Goal: Transaction & Acquisition: Purchase product/service

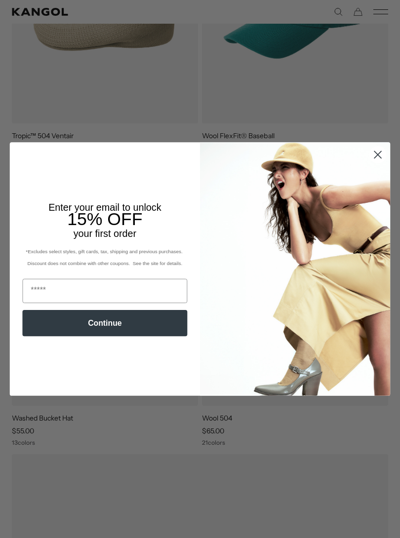
scroll to position [239, 0]
click at [378, 158] on circle "Close dialog" at bounding box center [378, 155] width 16 height 16
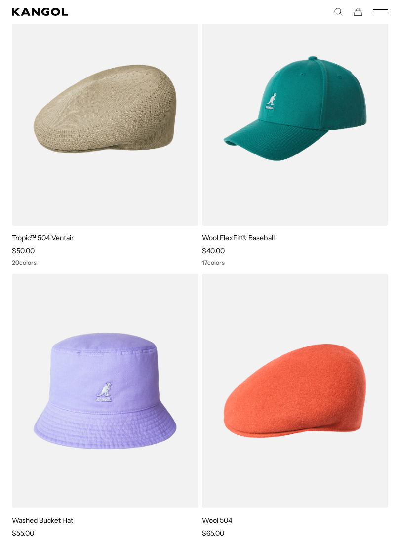
scroll to position [134, 0]
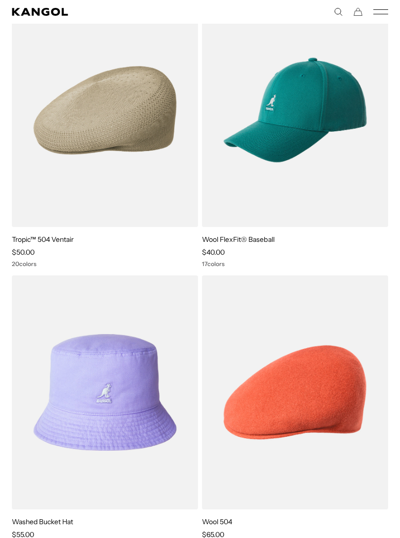
click at [0, 0] on img at bounding box center [0, 0] width 0 height 0
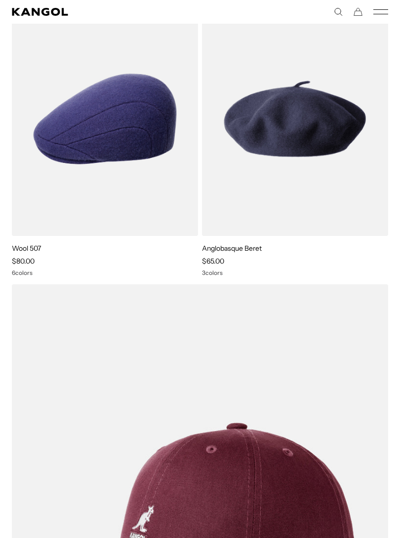
scroll to position [4821, 0]
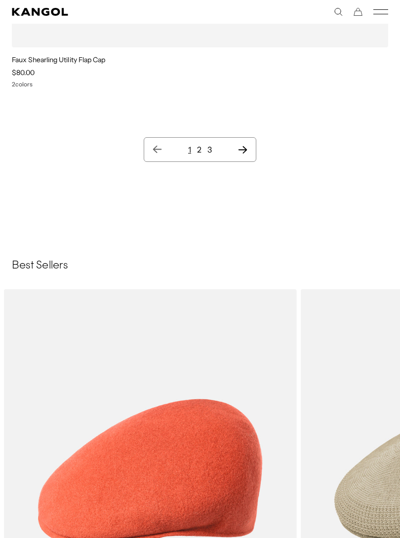
click at [198, 148] on link "2" at bounding box center [199, 150] width 4 height 10
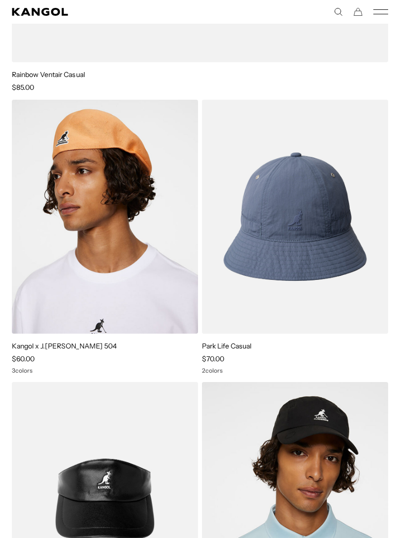
click at [382, 15] on icon "Mobile Menu" at bounding box center [380, 11] width 15 height 9
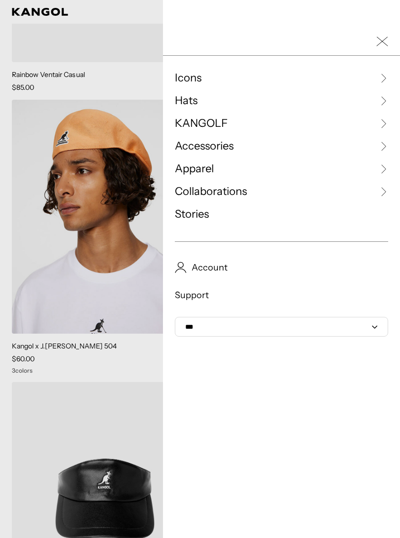
click at [184, 107] on span "Hats" at bounding box center [186, 100] width 23 height 15
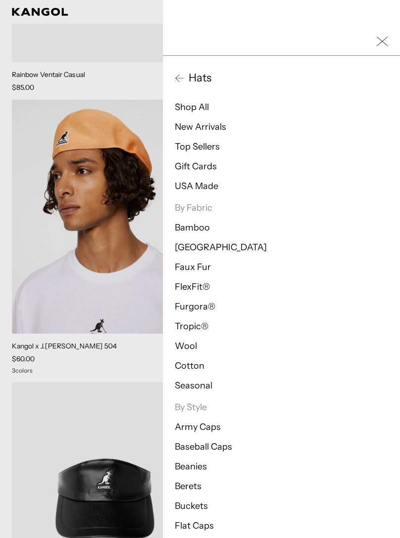
click at [187, 228] on link "Bamboo" at bounding box center [192, 227] width 35 height 11
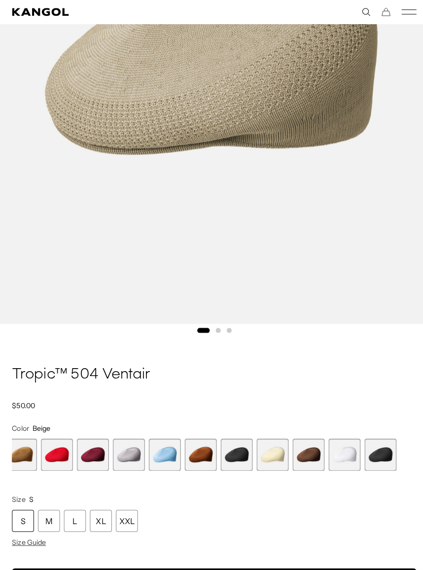
click at [239, 452] on span "18 of 22" at bounding box center [234, 449] width 32 height 32
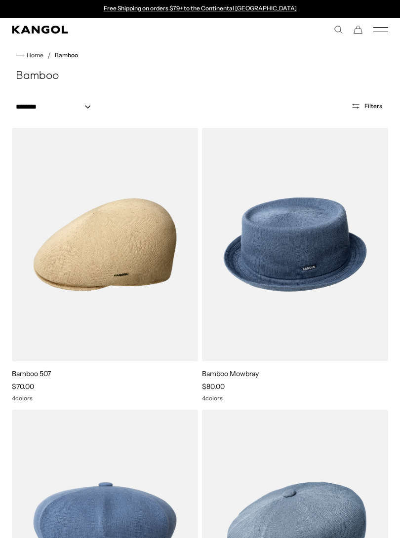
click at [380, 32] on rect "Mobile Menu" at bounding box center [380, 32] width 15 height 0
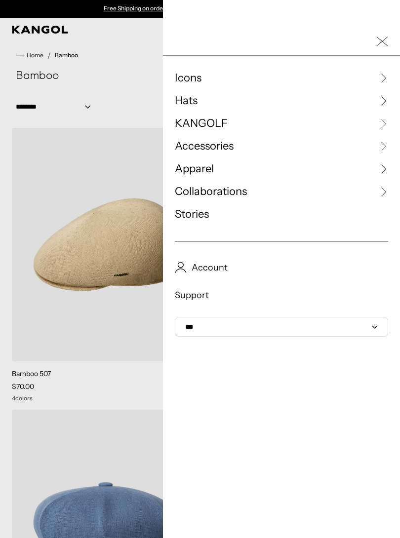
click at [182, 103] on span "Hats" at bounding box center [186, 100] width 23 height 15
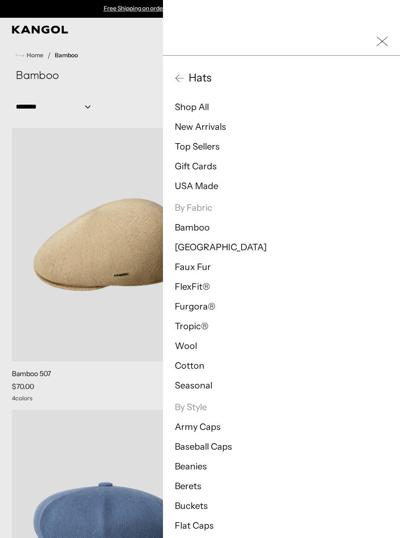
click at [183, 123] on link "New Arrivals" at bounding box center [200, 126] width 51 height 11
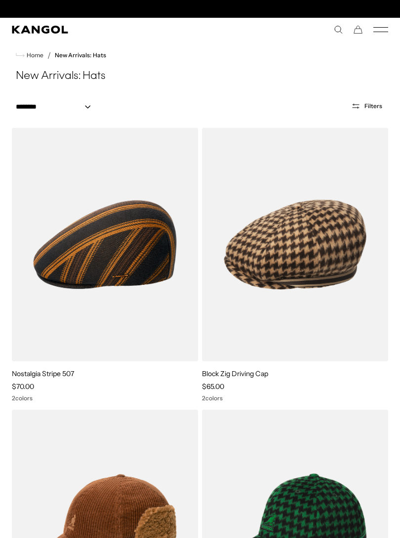
scroll to position [0, 203]
click at [72, 57] on link "New Arrivals: Hats" at bounding box center [80, 55] width 51 height 7
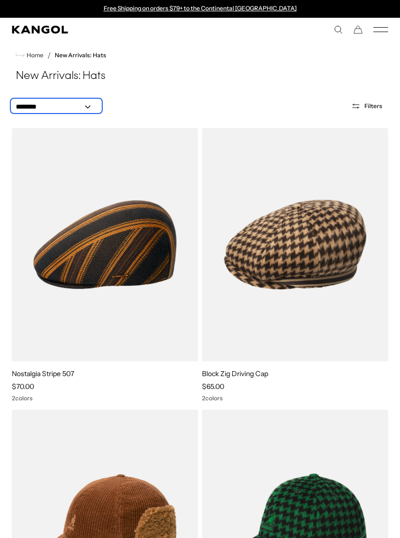
click at [90, 109] on select "**********" at bounding box center [56, 107] width 89 height 10
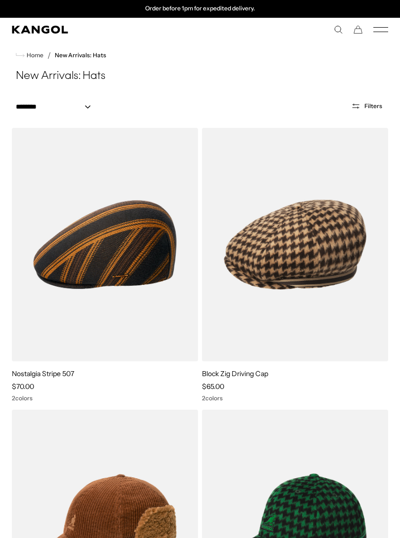
click at [383, 29] on icon "Mobile Menu" at bounding box center [380, 29] width 15 height 9
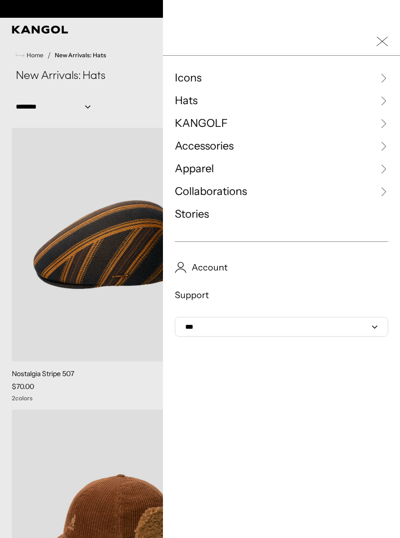
scroll to position [0, 0]
click at [191, 125] on span "KANGOLF" at bounding box center [201, 123] width 53 height 15
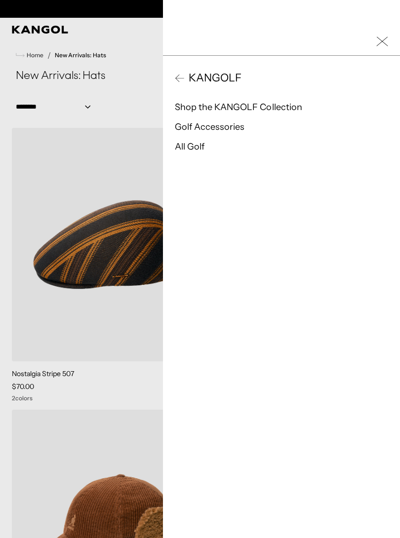
scroll to position [0, 203]
click at [184, 127] on link "Golf Accessories" at bounding box center [210, 126] width 70 height 11
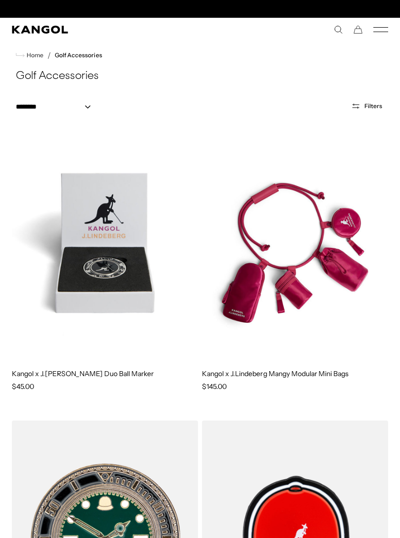
scroll to position [0, 203]
click at [379, 25] on icon "Mobile Menu" at bounding box center [380, 29] width 15 height 9
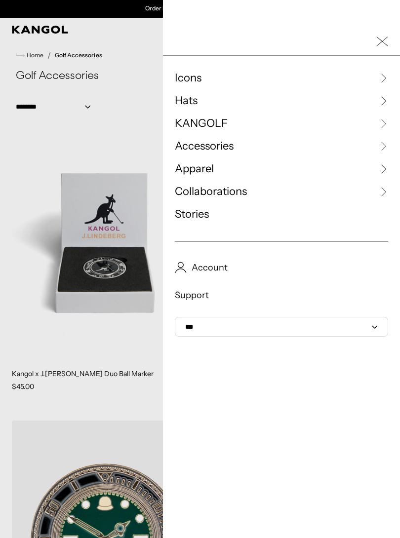
click at [178, 98] on span "Hats" at bounding box center [186, 100] width 23 height 15
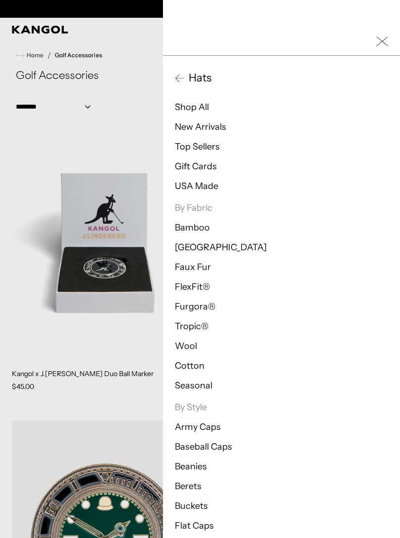
scroll to position [0, 0]
click at [193, 126] on link "New Arrivals" at bounding box center [200, 126] width 51 height 11
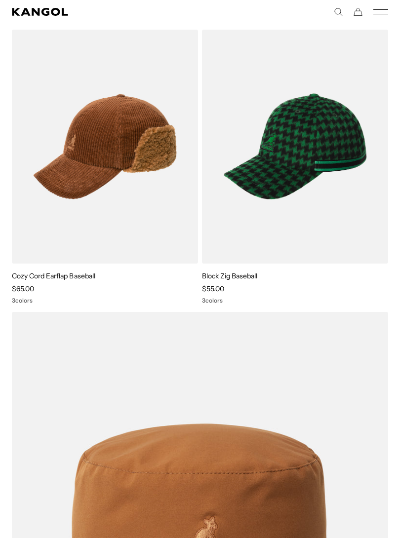
scroll to position [378, 0]
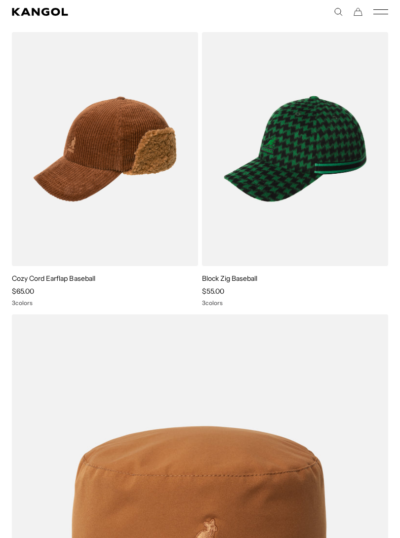
click at [0, 0] on img at bounding box center [0, 0] width 0 height 0
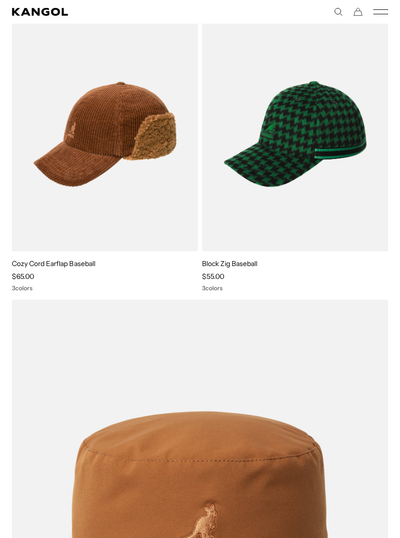
scroll to position [0, 0]
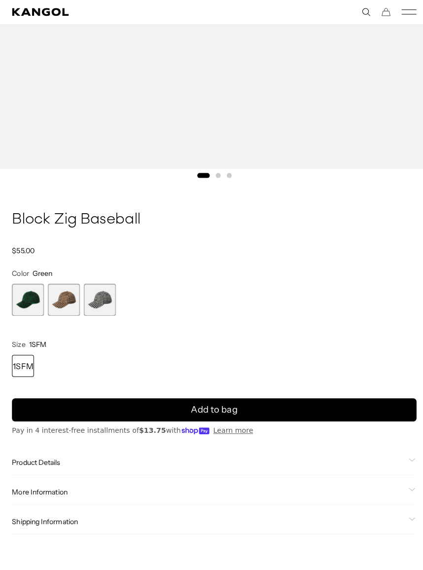
scroll to position [457, 0]
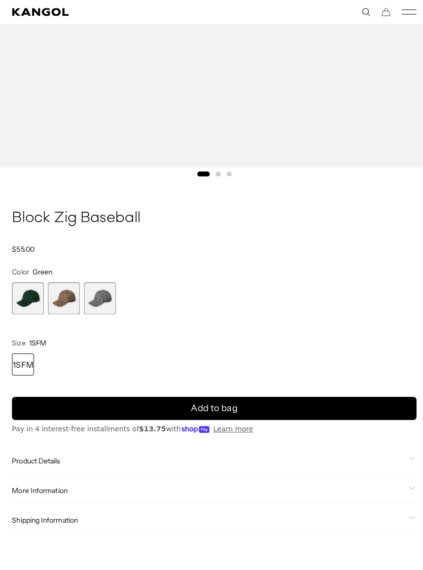
click at [106, 397] on button "Add to bag" at bounding box center [212, 403] width 400 height 23
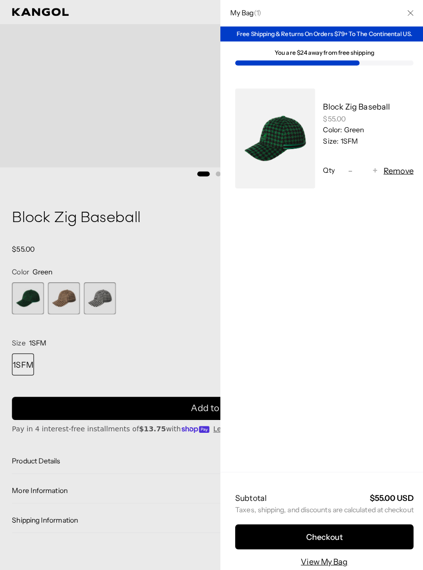
scroll to position [0, 0]
click at [406, 13] on icon "Close" at bounding box center [406, 13] width 6 height 6
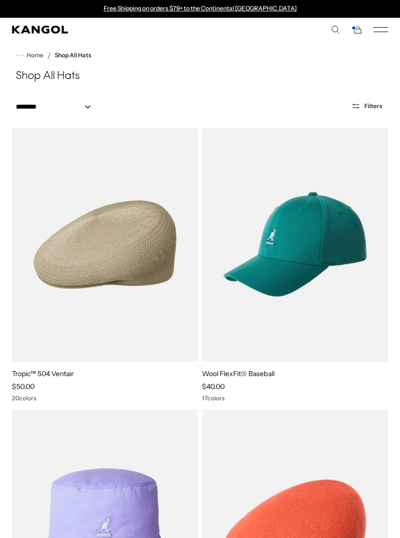
scroll to position [21256, 0]
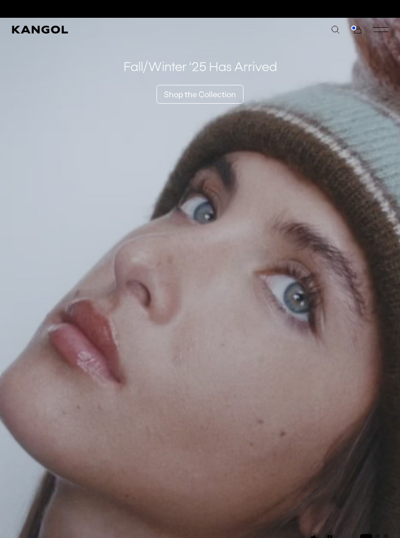
scroll to position [0, 203]
click at [362, 26] on div "Search here USD USD EUR" at bounding box center [294, 29] width 188 height 9
click at [356, 27] on icon "Cart" at bounding box center [356, 29] width 12 height 9
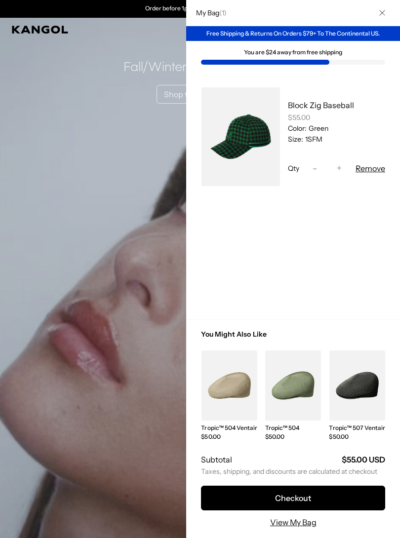
click at [385, 11] on icon "Close" at bounding box center [382, 13] width 6 height 6
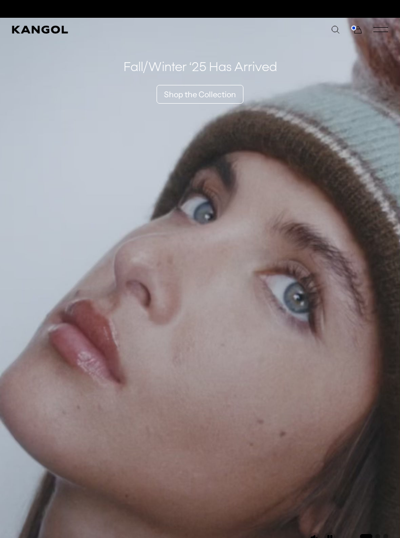
scroll to position [0, 0]
click at [383, 26] on icon "Mobile Menu" at bounding box center [380, 29] width 15 height 9
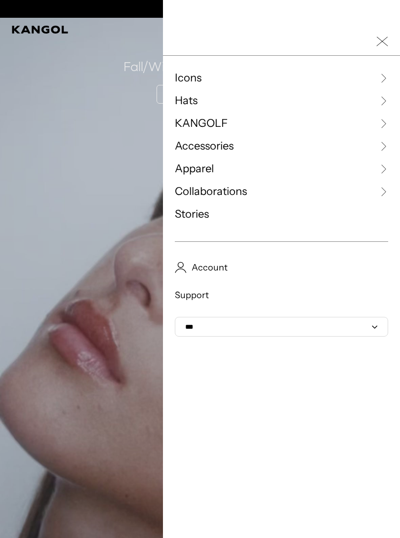
scroll to position [0, 203]
click at [271, 104] on link "Hats" at bounding box center [281, 100] width 213 height 15
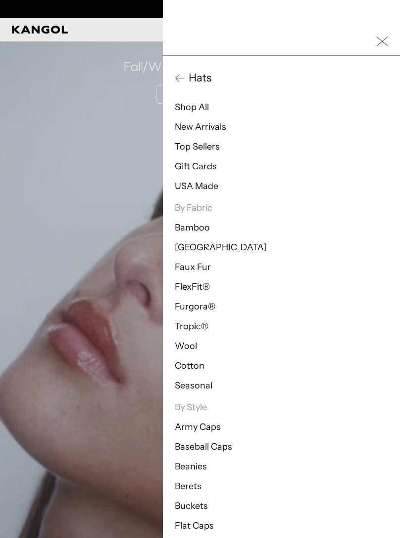
scroll to position [0, 0]
click at [202, 102] on link "Shop All" at bounding box center [192, 107] width 34 height 11
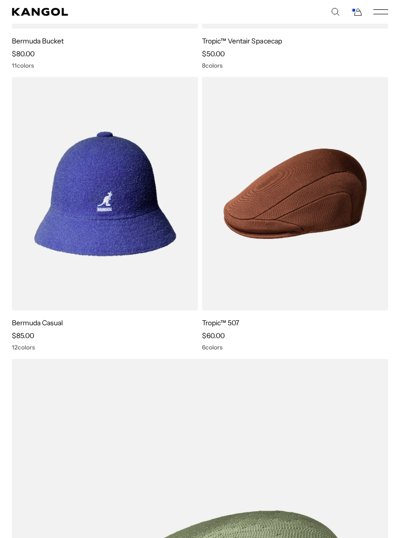
scroll to position [1451, 0]
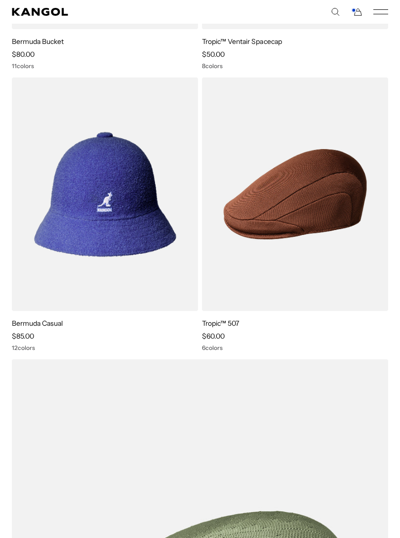
click at [0, 0] on img at bounding box center [0, 0] width 0 height 0
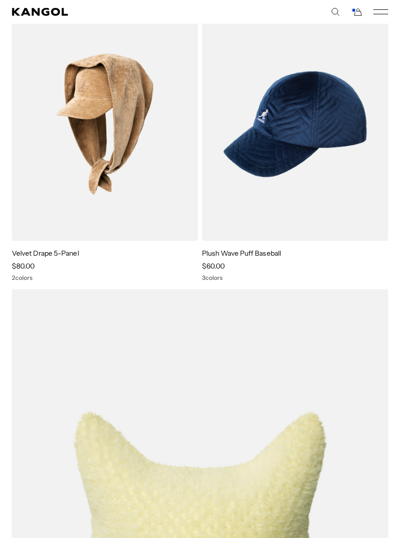
scroll to position [0, 0]
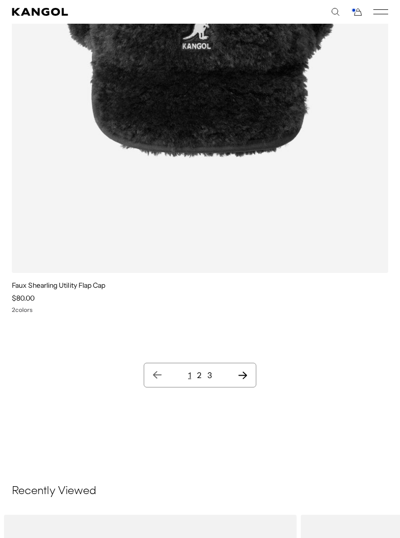
click at [207, 376] on link "3" at bounding box center [209, 375] width 4 height 10
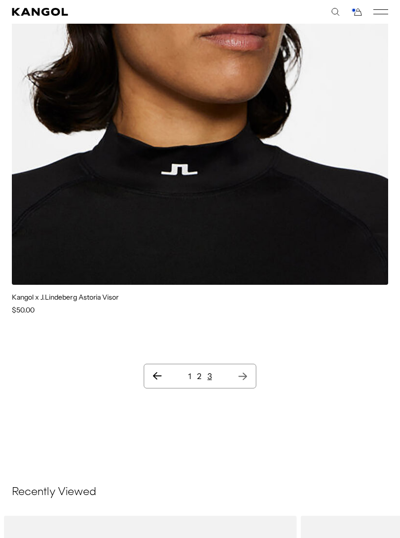
click at [211, 371] on link "3" at bounding box center [209, 376] width 4 height 10
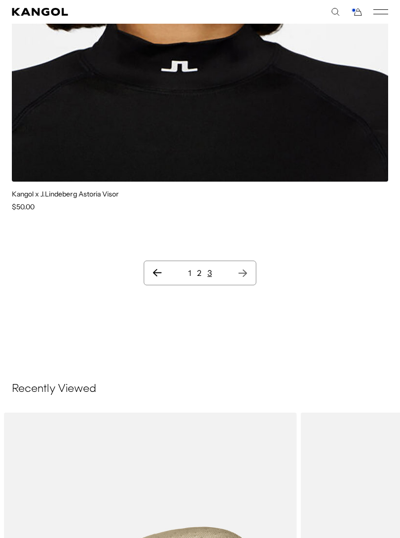
click at [200, 268] on link "2" at bounding box center [199, 273] width 4 height 10
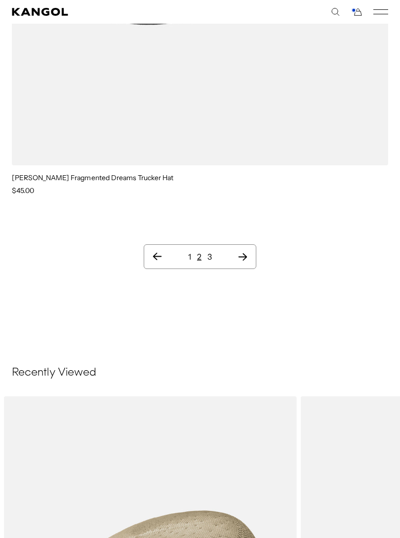
click at [188, 252] on link "1" at bounding box center [189, 257] width 3 height 10
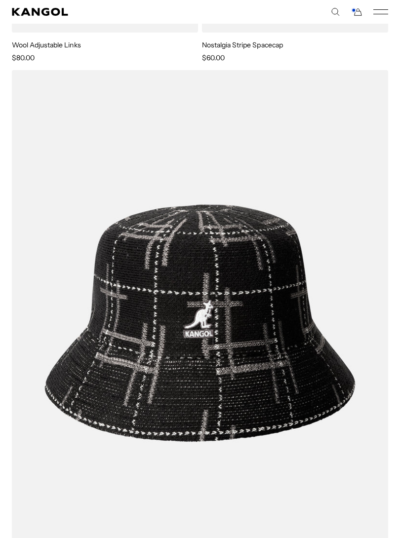
click at [382, 15] on icon "Mobile Menu" at bounding box center [380, 11] width 15 height 9
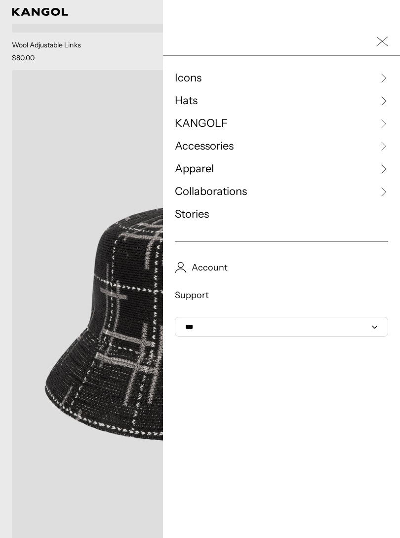
click at [182, 130] on span "KANGOLF" at bounding box center [201, 123] width 53 height 15
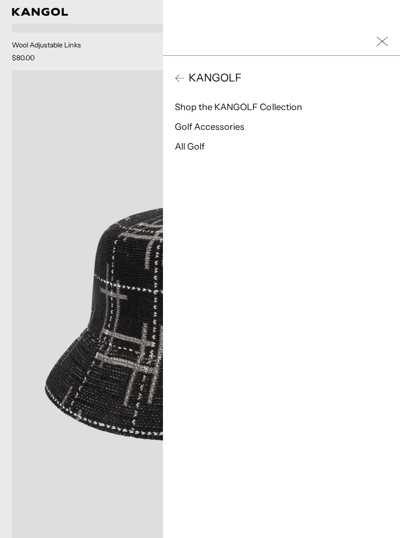
click at [377, 40] on icon "Close Mobile Nav" at bounding box center [382, 42] width 12 height 12
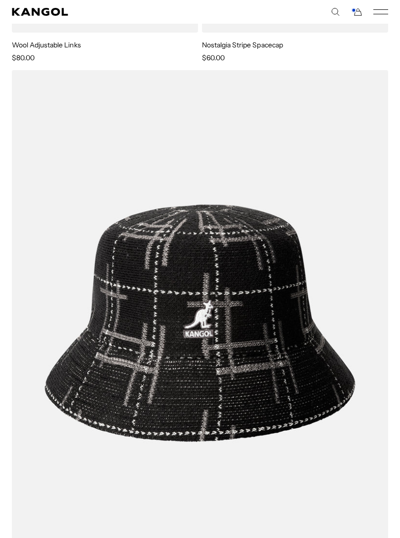
click at [378, 15] on icon "Mobile Menu" at bounding box center [380, 11] width 15 height 9
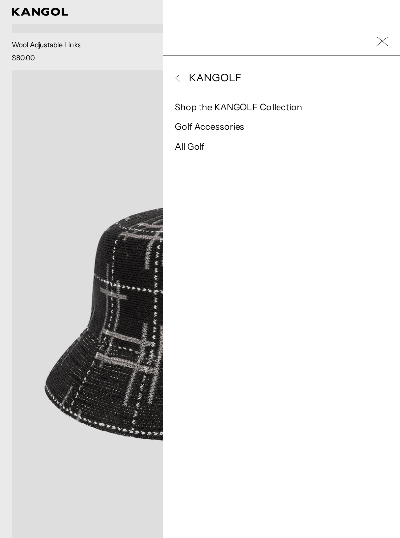
click at [182, 85] on button "KANGOLF" at bounding box center [281, 78] width 213 height 15
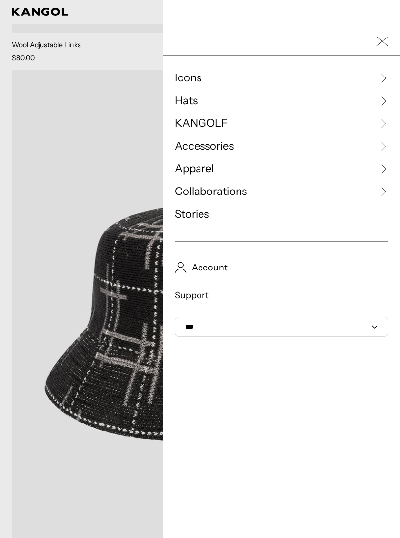
click at [179, 98] on span "Hats" at bounding box center [186, 100] width 23 height 15
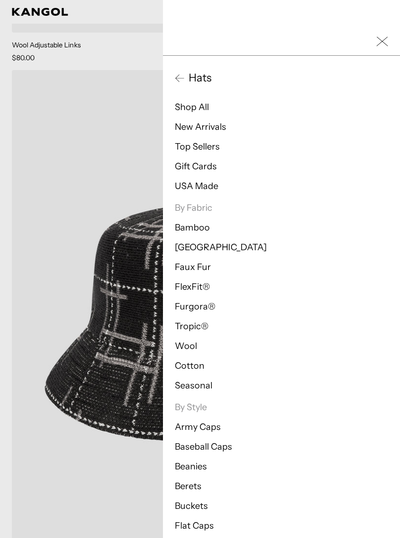
click at [189, 142] on link "Top Sellers" at bounding box center [197, 146] width 45 height 11
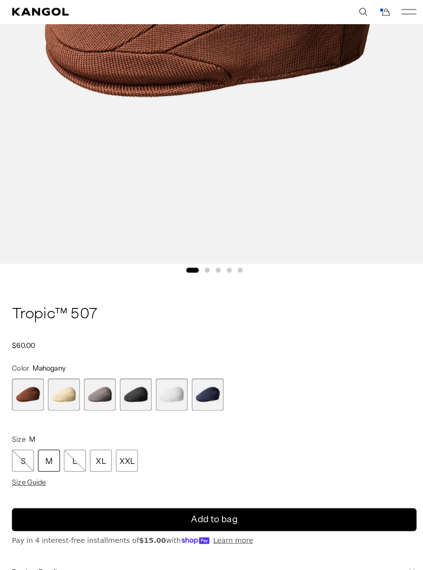
scroll to position [0, 203]
click at [62, 396] on span "2 of 6" at bounding box center [63, 390] width 32 height 32
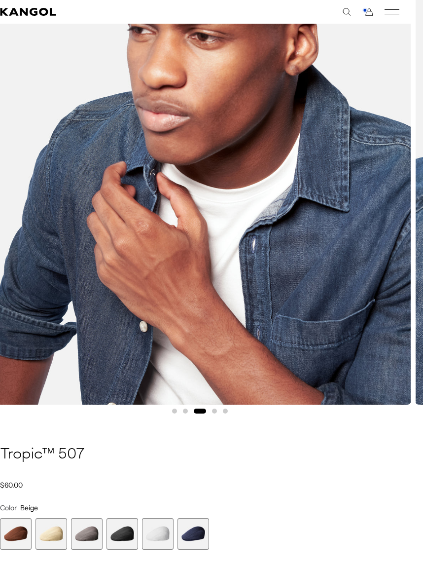
scroll to position [0, 203]
click at [124, 533] on span "4 of 6" at bounding box center [123, 534] width 32 height 32
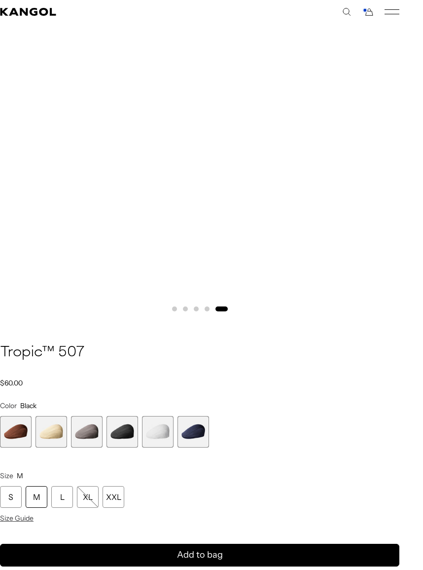
scroll to position [0, 203]
click at [116, 435] on span "4 of 6" at bounding box center [123, 432] width 32 height 32
click at [132, 431] on span "4 of 6" at bounding box center [123, 432] width 32 height 32
click at [115, 430] on span "4 of 6" at bounding box center [123, 432] width 32 height 32
click at [124, 430] on span "4 of 6" at bounding box center [123, 432] width 32 height 32
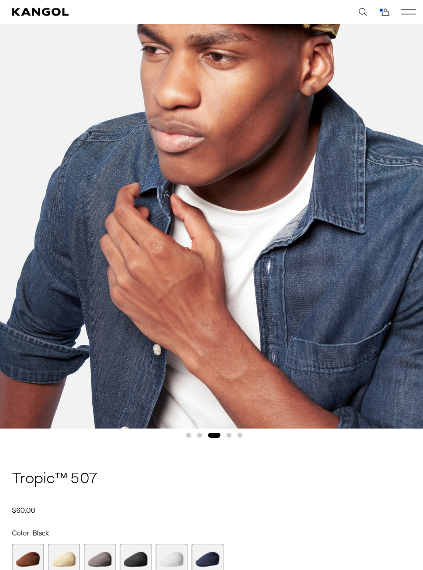
scroll to position [207, 0]
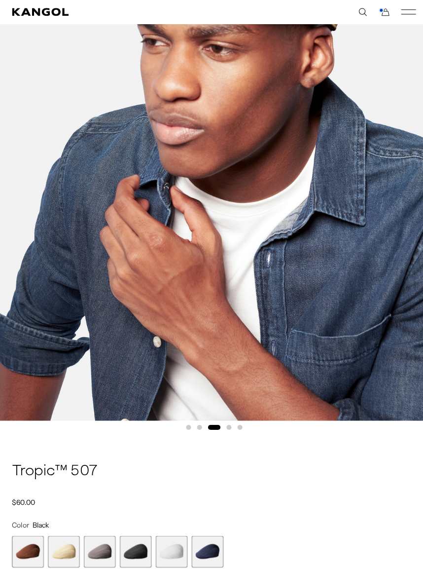
click at [99, 536] on span "3 of 6" at bounding box center [99, 546] width 32 height 32
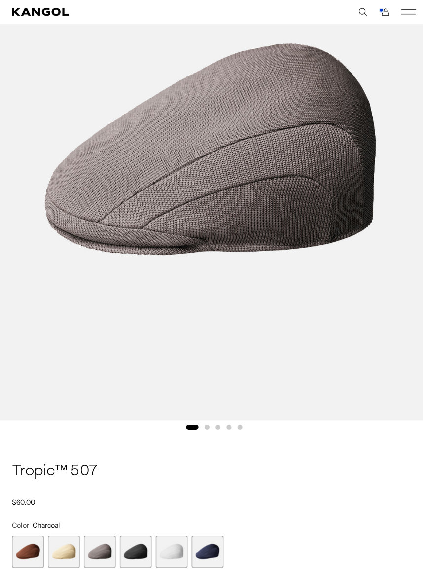
click at [133, 542] on span "4 of 6" at bounding box center [134, 546] width 32 height 32
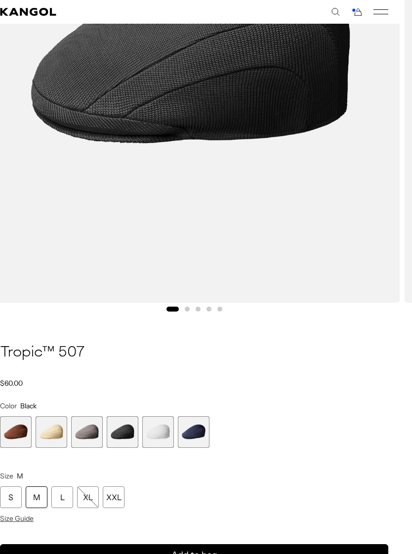
scroll to position [0, 203]
click at [70, 496] on div "L" at bounding box center [62, 497] width 22 height 22
click at [144, 553] on button "Add to bag" at bounding box center [194, 555] width 388 height 23
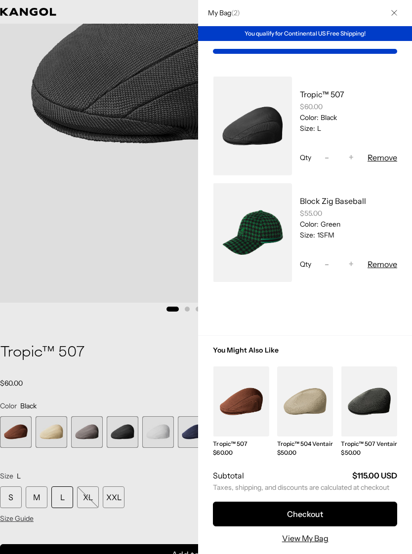
click at [70, 300] on div at bounding box center [206, 277] width 412 height 554
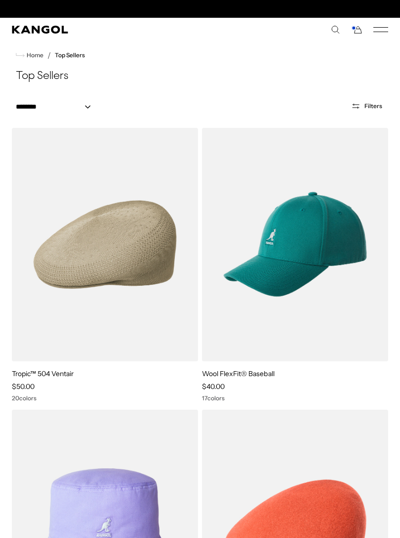
scroll to position [0, 203]
click at [0, 0] on img at bounding box center [0, 0] width 0 height 0
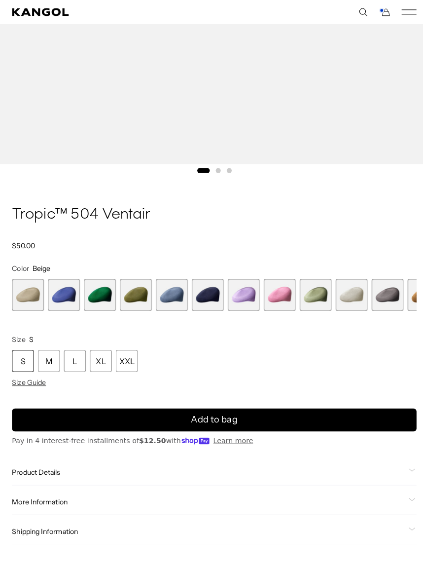
scroll to position [0, 203]
click at [78, 359] on div "L" at bounding box center [74, 356] width 22 height 22
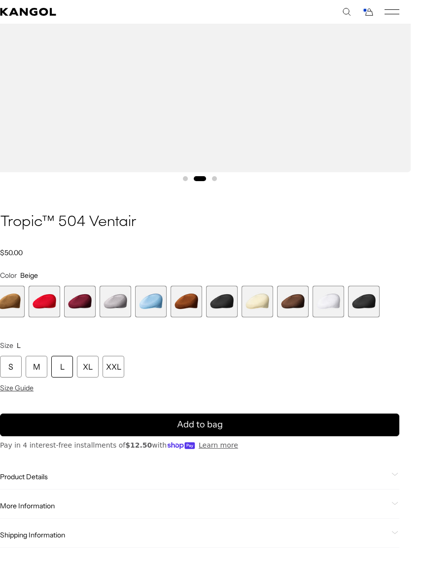
click at [259, 303] on span "19 of 22" at bounding box center [258, 302] width 32 height 32
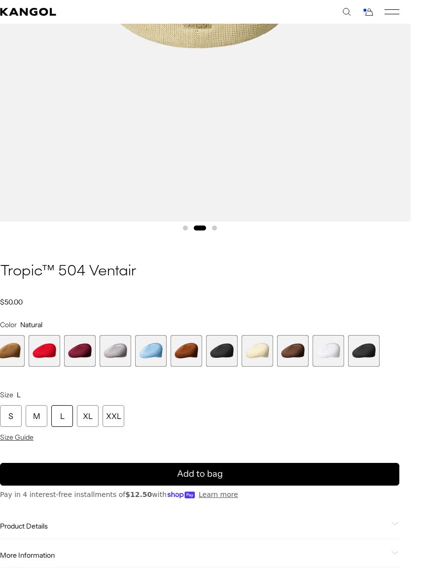
scroll to position [400, 12]
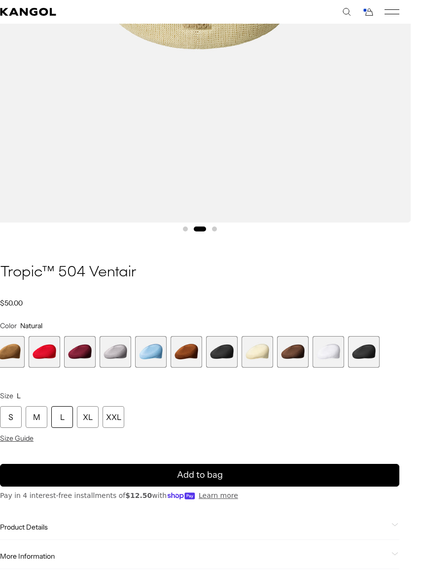
click at [376, 352] on span "22 of 22" at bounding box center [364, 352] width 32 height 32
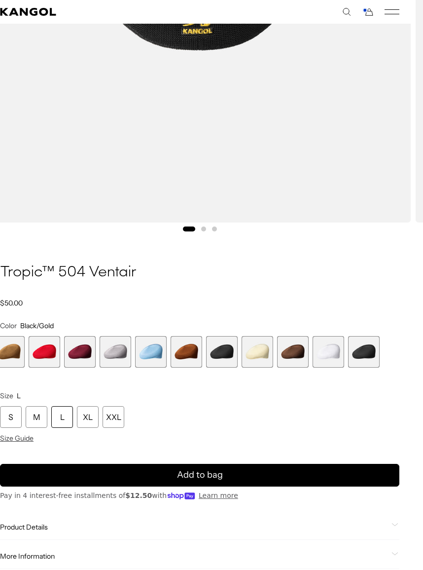
click at [361, 356] on span "22 of 22" at bounding box center [364, 352] width 32 height 32
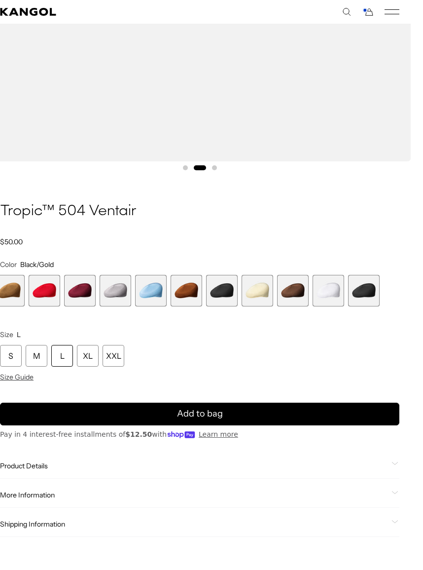
scroll to position [462, 12]
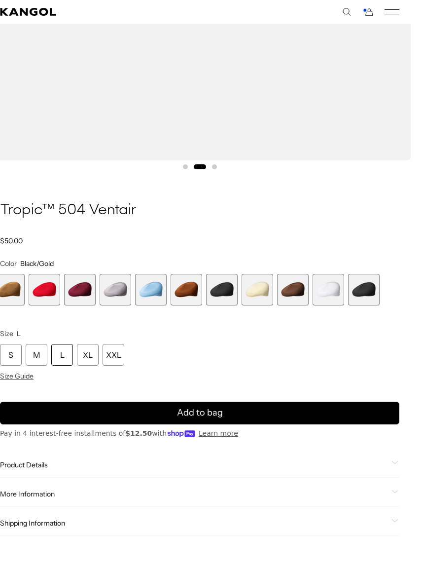
click at [180, 289] on span "17 of 22" at bounding box center [187, 290] width 32 height 32
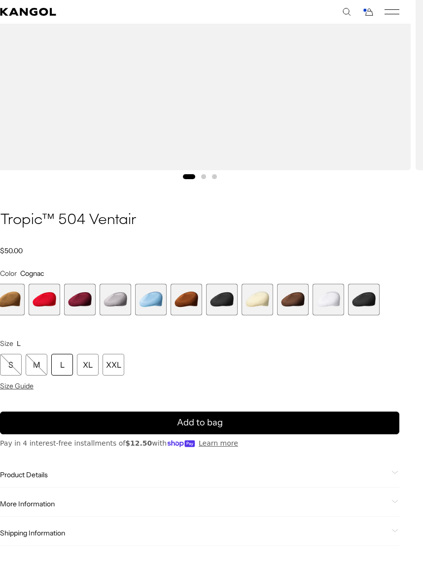
click at [283, 291] on span "20 of 22" at bounding box center [293, 300] width 32 height 32
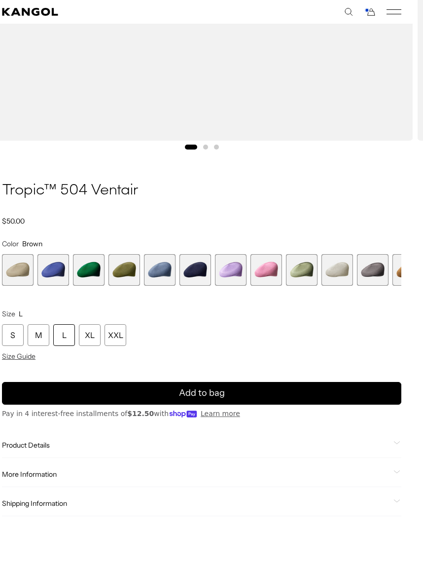
click at [22, 269] on span "1 of 22" at bounding box center [18, 270] width 32 height 32
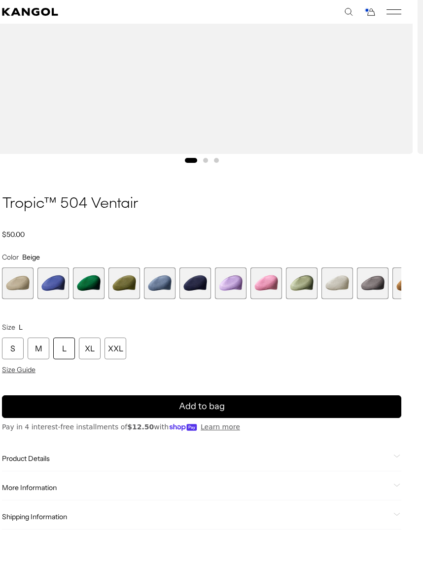
click at [181, 398] on button "Add to bag" at bounding box center [202, 406] width 400 height 23
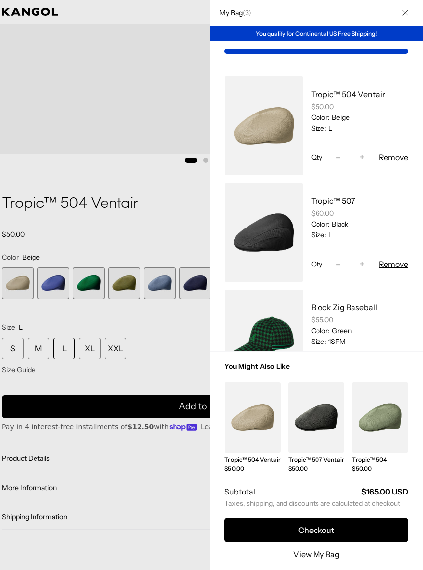
click at [251, 248] on link "My Bag" at bounding box center [264, 232] width 79 height 99
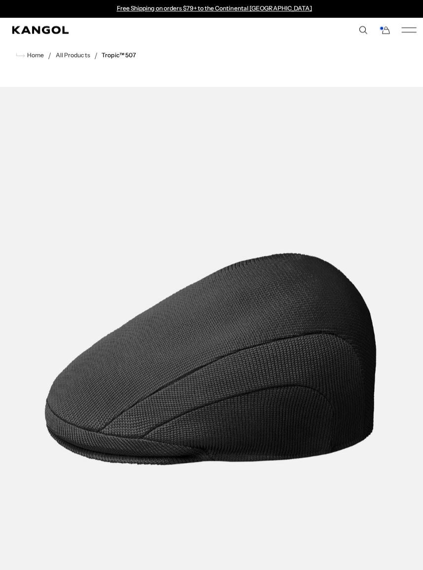
click at [405, 27] on rect "Mobile Menu" at bounding box center [404, 27] width 15 height 0
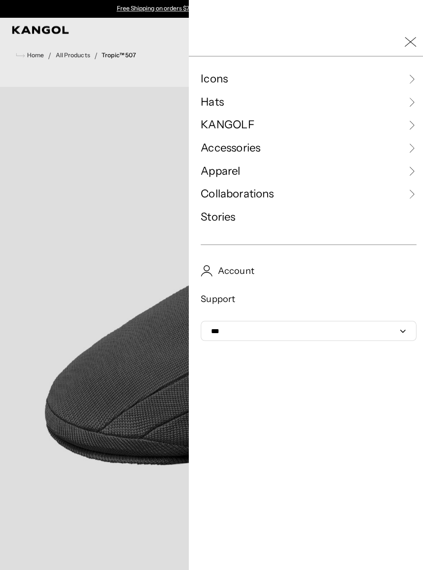
click at [401, 36] on icon "Close Mobile Nav" at bounding box center [406, 42] width 12 height 12
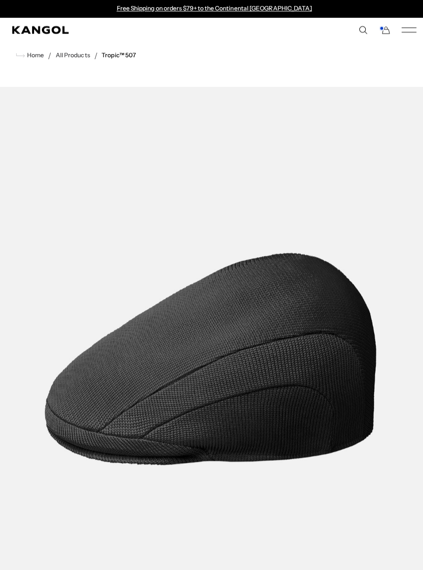
click at [385, 30] on icon "Cart" at bounding box center [380, 29] width 12 height 9
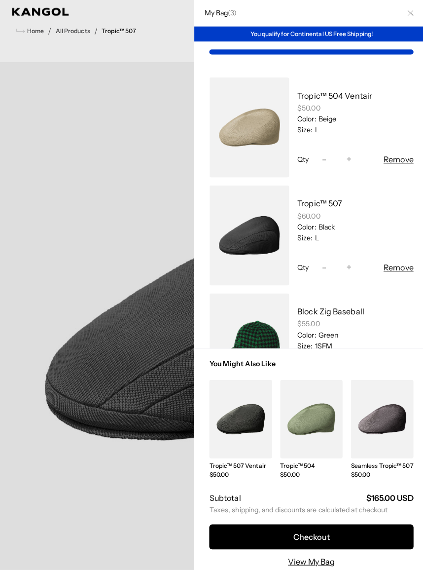
click at [318, 265] on span "-" at bounding box center [320, 264] width 4 height 13
type input "*"
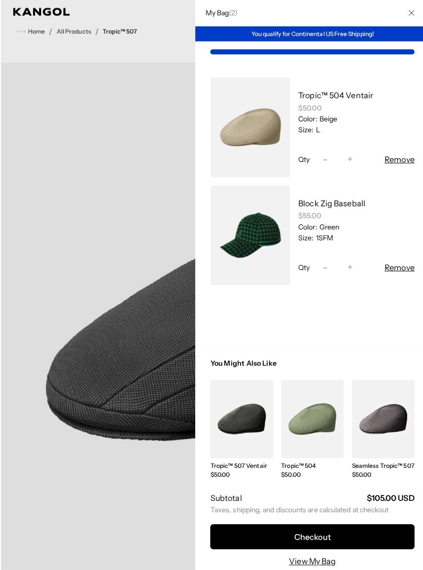
scroll to position [24, 0]
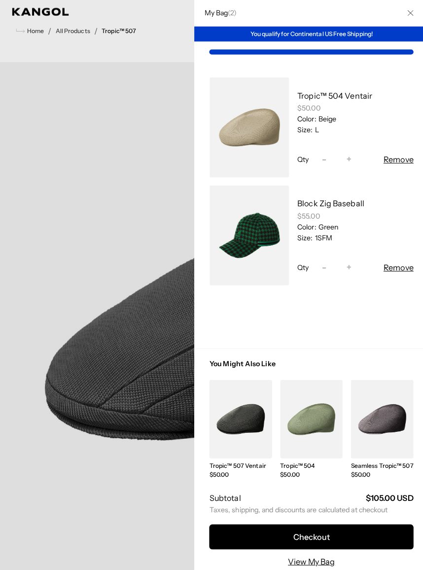
click at [247, 124] on link "My Bag" at bounding box center [246, 125] width 79 height 99
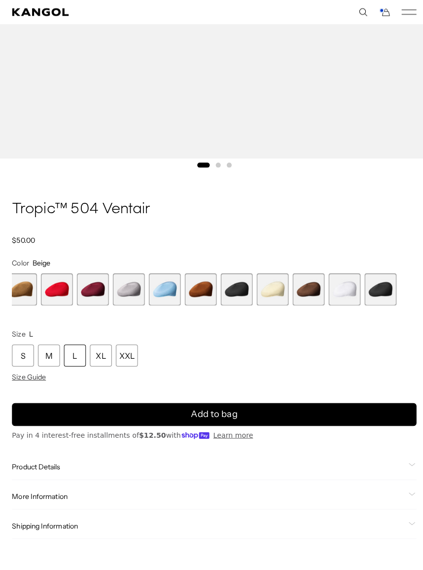
click at [372, 287] on span "22 of 22" at bounding box center [376, 286] width 32 height 32
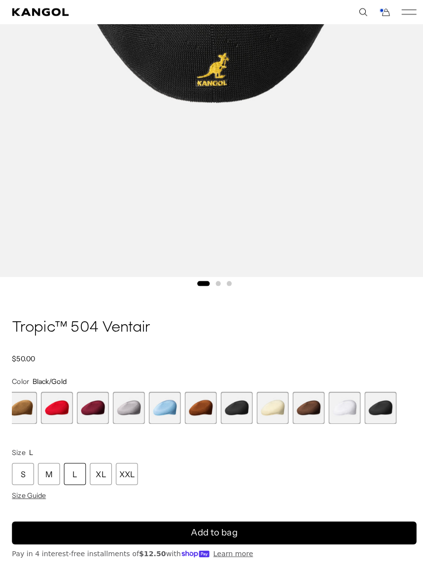
click at [76, 461] on div "L" at bounding box center [74, 468] width 22 height 22
click at [171, 521] on button "Add to bag" at bounding box center [212, 526] width 400 height 23
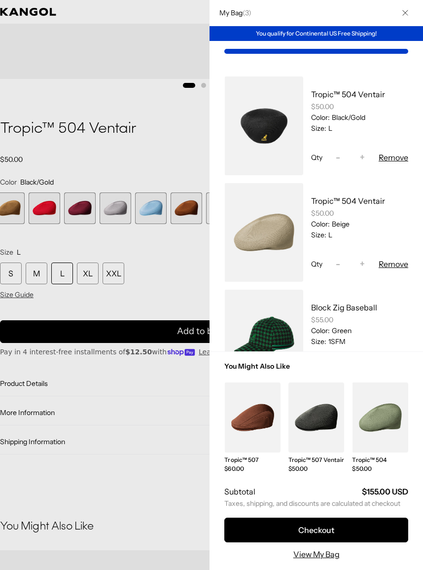
click at [313, 542] on button "Checkout" at bounding box center [317, 530] width 184 height 25
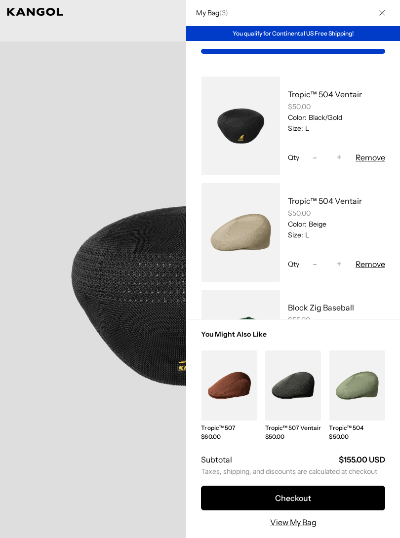
scroll to position [0, 203]
click at [382, 14] on icon "Close" at bounding box center [382, 13] width 6 height 6
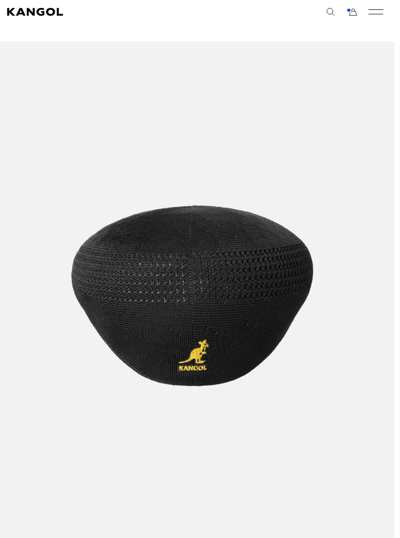
click at [375, 10] on icon "Mobile Menu" at bounding box center [375, 11] width 15 height 9
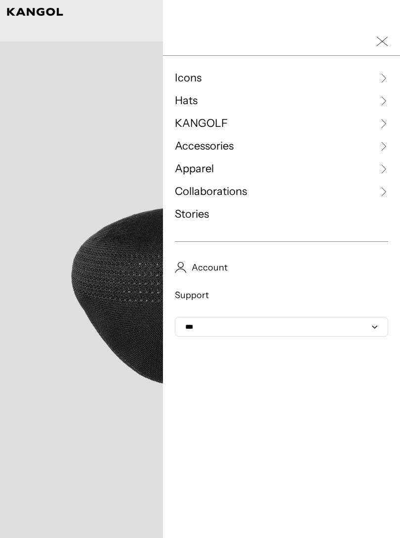
click at [220, 146] on span "Accessories" at bounding box center [204, 146] width 59 height 15
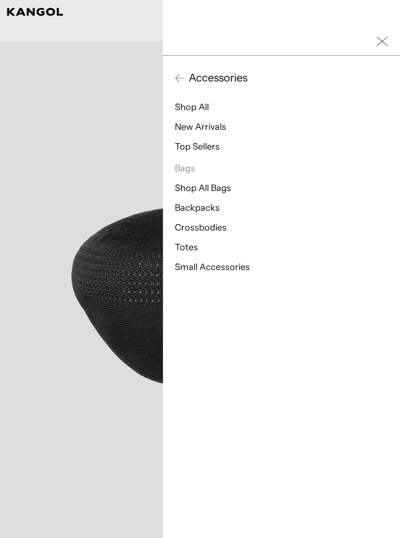
click at [214, 224] on link "Crossbodies" at bounding box center [201, 227] width 52 height 11
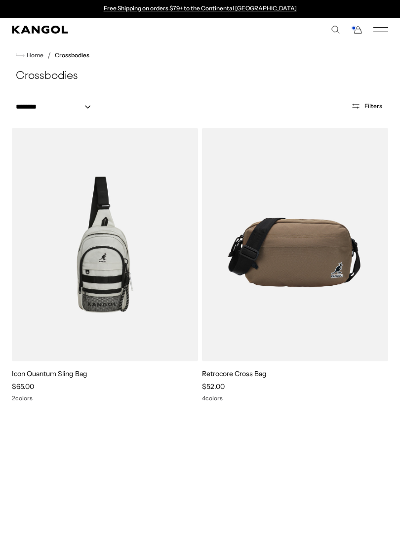
click at [379, 30] on icon "Mobile Menu" at bounding box center [380, 29] width 15 height 9
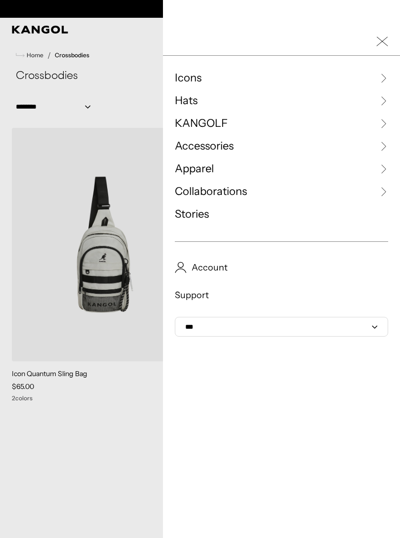
scroll to position [0, 203]
click at [233, 145] on span "Accessories" at bounding box center [204, 146] width 59 height 15
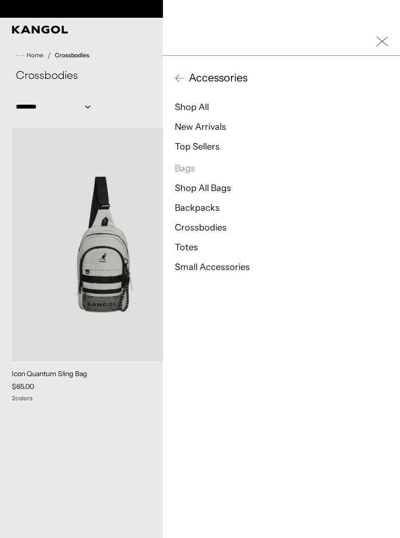
scroll to position [0, 0]
click at [190, 249] on link "Totes" at bounding box center [186, 247] width 23 height 11
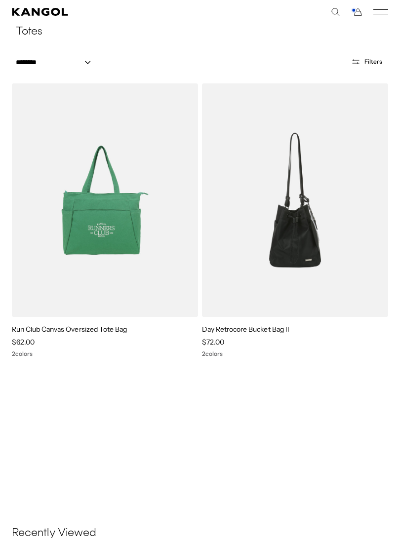
scroll to position [0, 203]
click at [0, 0] on img at bounding box center [0, 0] width 0 height 0
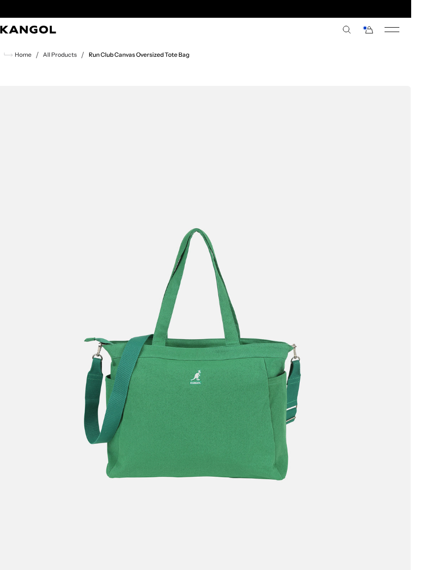
scroll to position [0, 203]
click at [392, 30] on icon "Mobile Menu" at bounding box center [392, 29] width 15 height 9
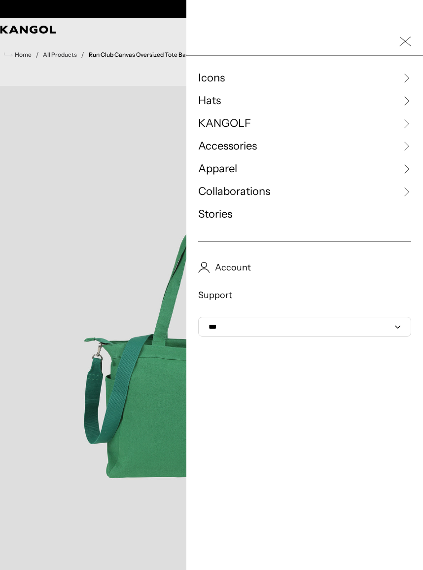
scroll to position [0, 0]
click at [405, 143] on icon at bounding box center [407, 146] width 10 height 10
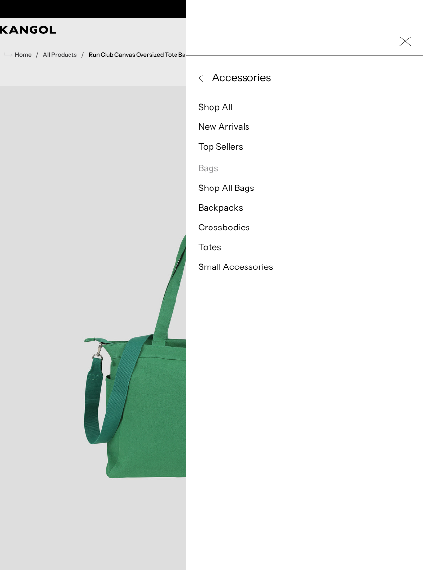
scroll to position [0, 203]
click at [230, 149] on link "Top Sellers" at bounding box center [220, 146] width 45 height 11
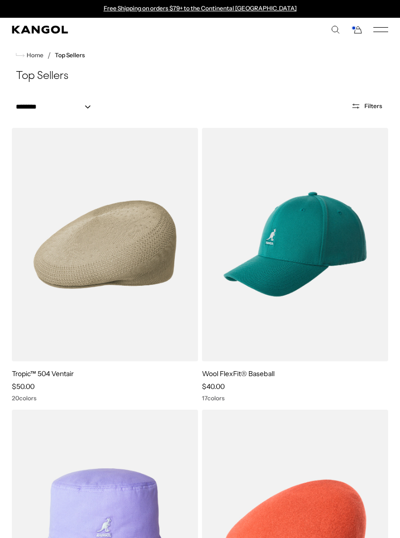
click at [386, 28] on icon "Mobile Menu" at bounding box center [380, 29] width 15 height 9
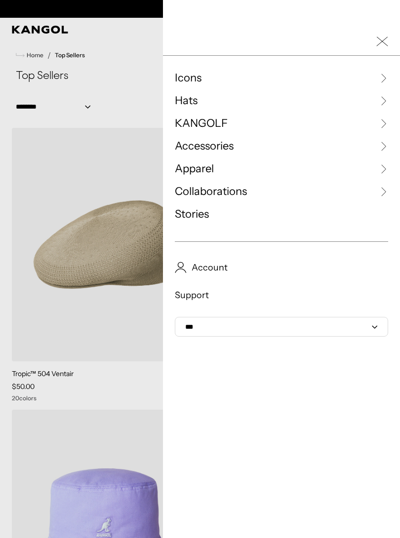
scroll to position [0, 203]
click at [386, 145] on icon at bounding box center [383, 146] width 10 height 10
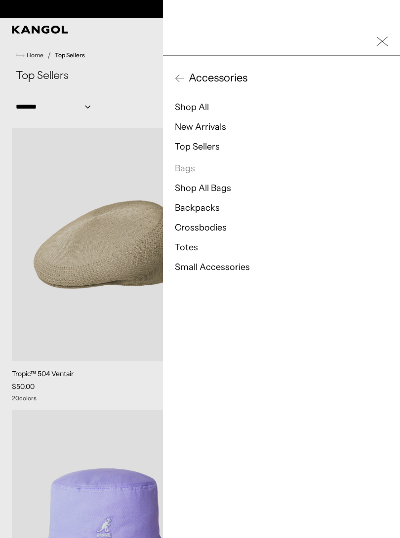
scroll to position [0, 0]
click at [209, 271] on link "Small Accessories" at bounding box center [212, 267] width 75 height 11
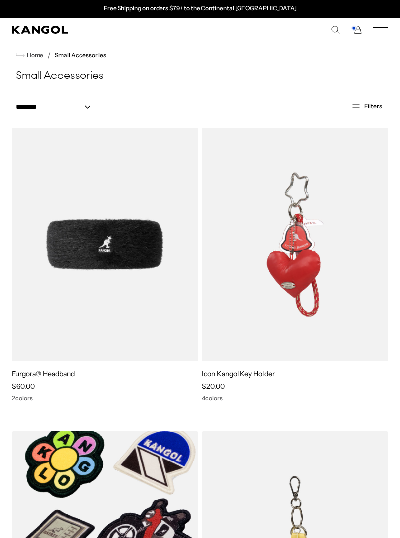
click at [387, 24] on comp-header "Icons Icons Buckets & Casuals Berets 504s & 507s" at bounding box center [200, 30] width 400 height 24
click at [378, 31] on icon "Mobile Menu" at bounding box center [380, 29] width 15 height 9
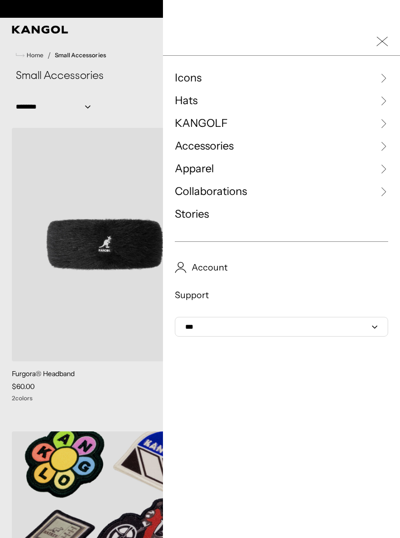
scroll to position [0, 0]
click at [207, 82] on link "Icons" at bounding box center [281, 78] width 213 height 15
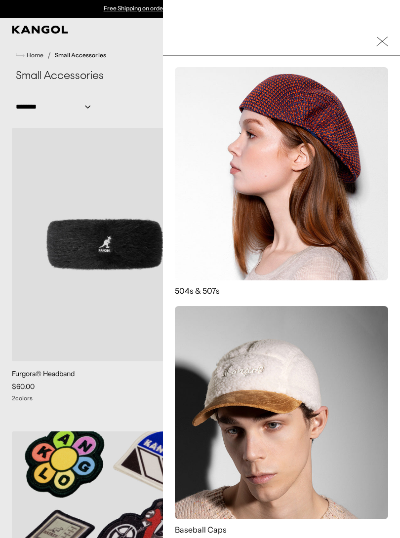
click at [393, 33] on div at bounding box center [281, 42] width 237 height 28
click at [387, 35] on div at bounding box center [281, 42] width 237 height 28
click at [379, 40] on icon "Close Mobile Nav" at bounding box center [382, 42] width 12 height 12
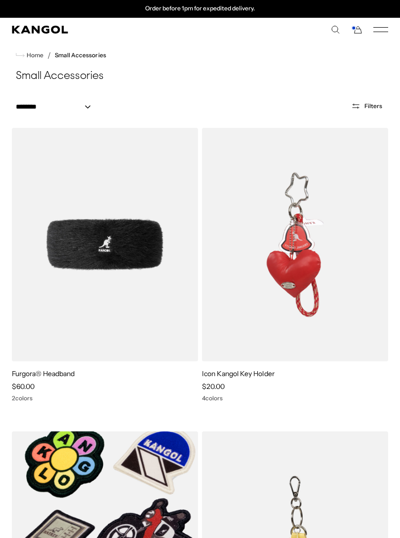
click at [379, 26] on icon "Mobile Menu" at bounding box center [380, 29] width 15 height 9
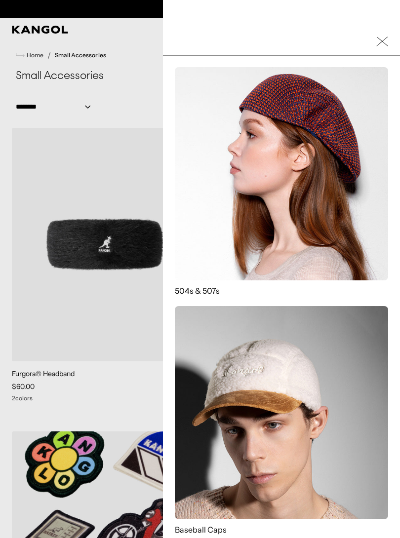
scroll to position [0, 0]
click at [384, 43] on rect "Close Mobile Nav" at bounding box center [382, 41] width 11 height 9
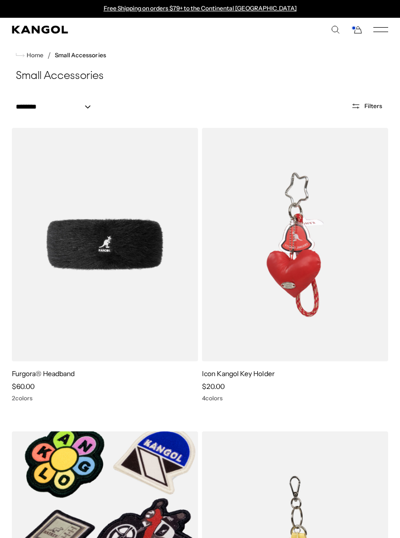
click at [382, 31] on icon "Mobile Menu" at bounding box center [380, 29] width 15 height 9
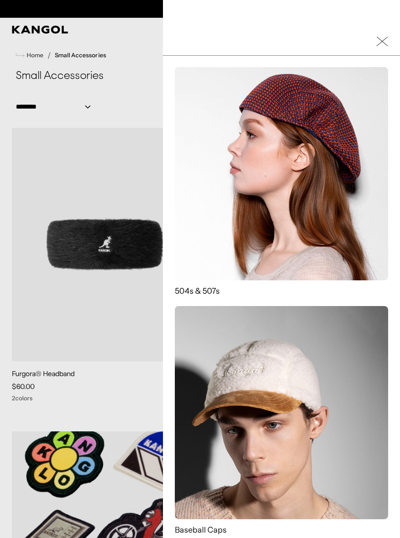
scroll to position [0, 203]
click at [387, 37] on icon "Close Mobile Nav" at bounding box center [382, 42] width 12 height 12
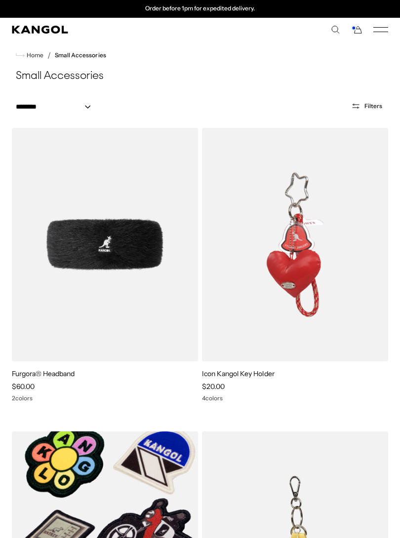
click at [36, 49] on nav "Home / Small Accessories" at bounding box center [200, 55] width 400 height 28
click at [384, 33] on icon "Mobile Menu" at bounding box center [380, 29] width 15 height 9
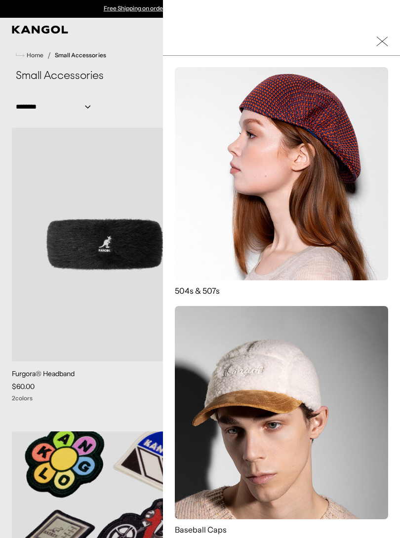
click at [374, 37] on div at bounding box center [281, 42] width 237 height 28
click at [382, 46] on icon "Close Mobile Nav" at bounding box center [382, 42] width 12 height 12
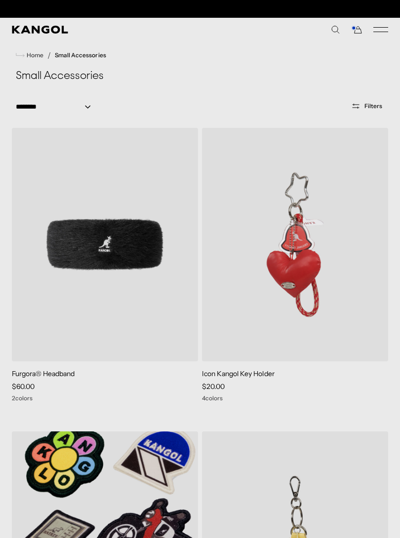
scroll to position [0, 203]
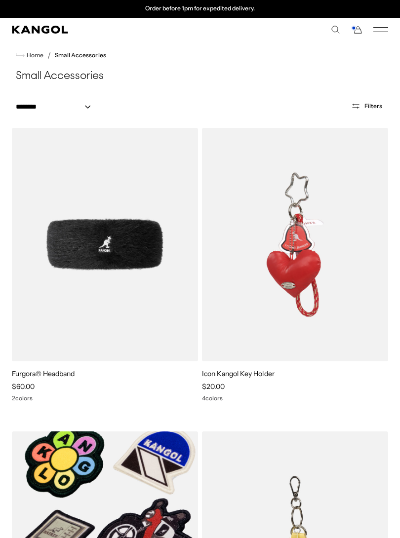
click at [34, 53] on span "Home" at bounding box center [34, 55] width 19 height 7
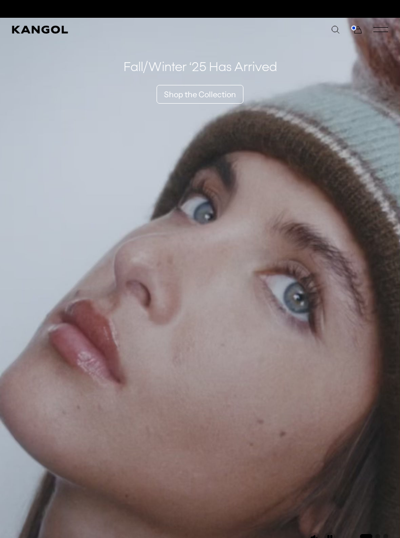
scroll to position [0, 203]
click at [384, 32] on rect "Mobile Menu" at bounding box center [380, 32] width 15 height 0
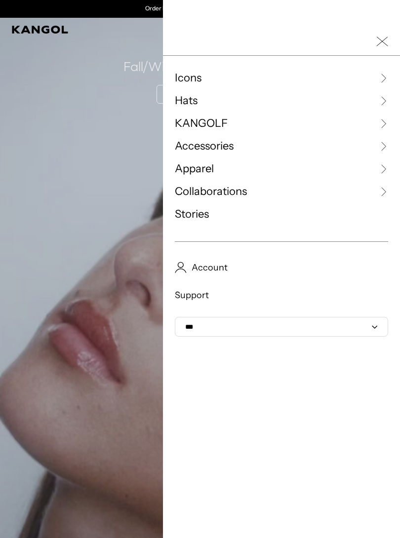
scroll to position [0, 0]
click at [386, 167] on icon at bounding box center [383, 169] width 10 height 10
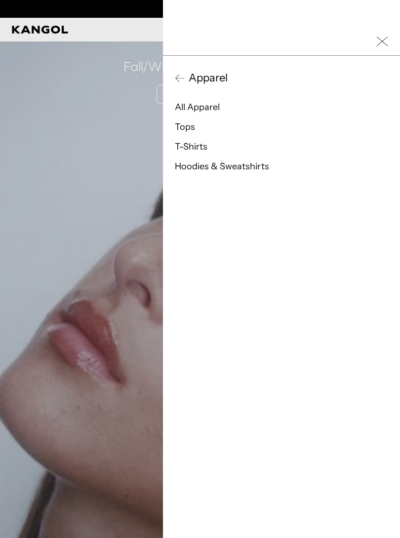
scroll to position [0, 203]
click at [187, 126] on link "Tops" at bounding box center [185, 126] width 20 height 11
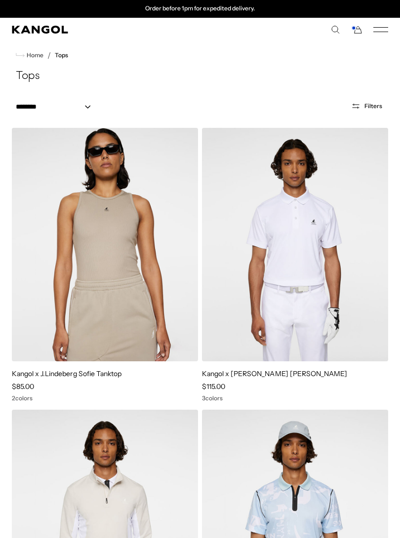
click at [385, 31] on icon "Mobile Menu" at bounding box center [380, 29] width 15 height 9
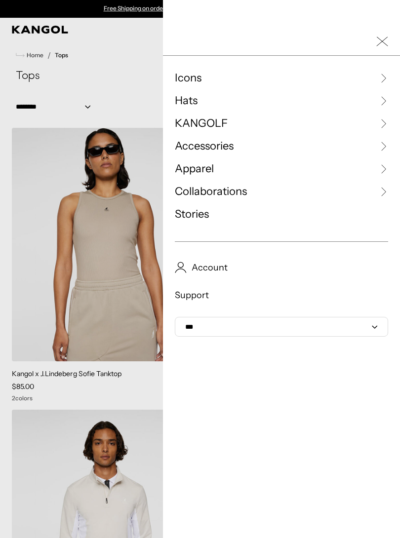
click at [386, 145] on icon at bounding box center [383, 146] width 10 height 10
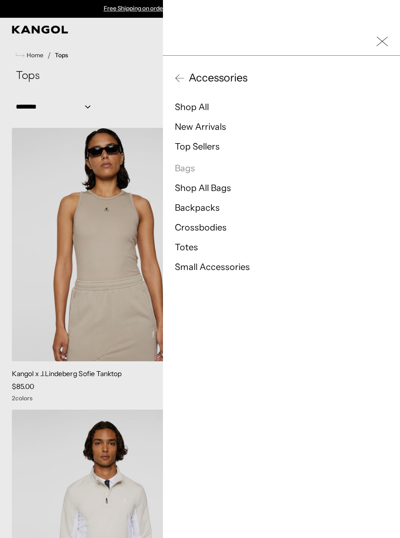
click at [289, 155] on ul "Shop All New Arrivals Top Sellers Bags Shop All Bags Backpacks Crossbodies Tote…" at bounding box center [281, 189] width 213 height 176
click at [231, 80] on span "Accessories" at bounding box center [216, 78] width 63 height 15
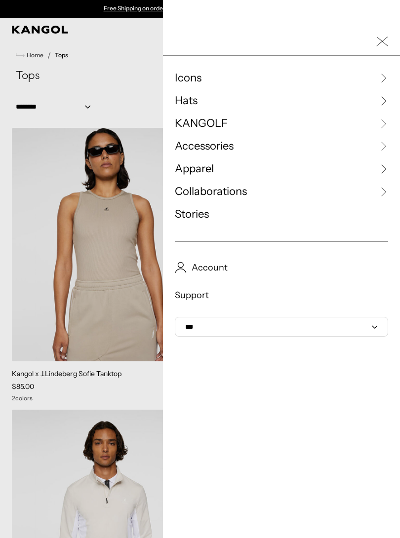
click at [374, 39] on div at bounding box center [281, 42] width 237 height 28
click at [387, 77] on icon at bounding box center [383, 78] width 10 height 10
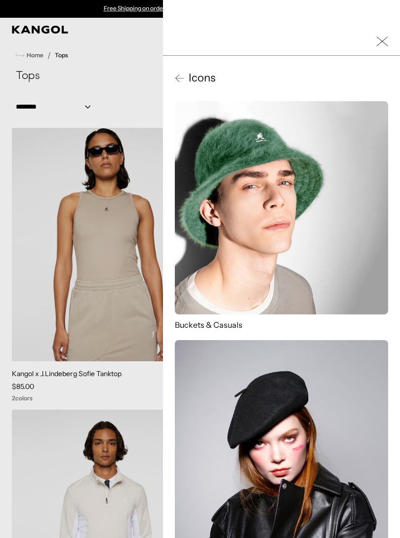
click at [384, 37] on icon "Close Mobile Nav" at bounding box center [382, 42] width 12 height 12
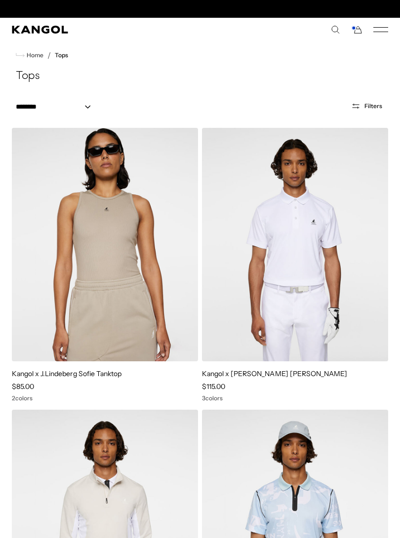
scroll to position [0, 203]
click at [368, 110] on button "Filters" at bounding box center [366, 106] width 43 height 9
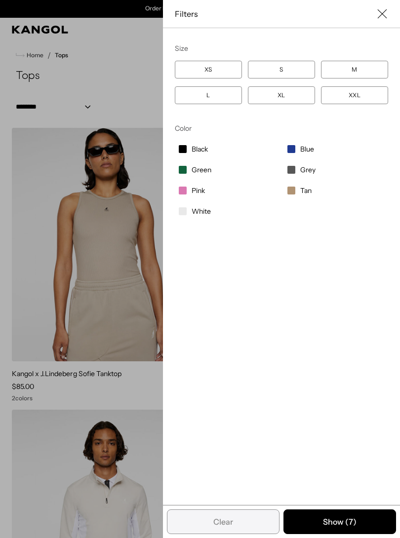
click at [387, 8] on button "Close filter list" at bounding box center [382, 14] width 12 height 12
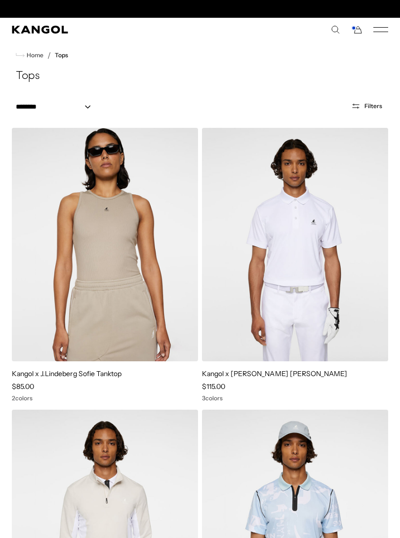
scroll to position [0, 0]
click at [384, 31] on icon "Mobile Menu" at bounding box center [380, 29] width 15 height 9
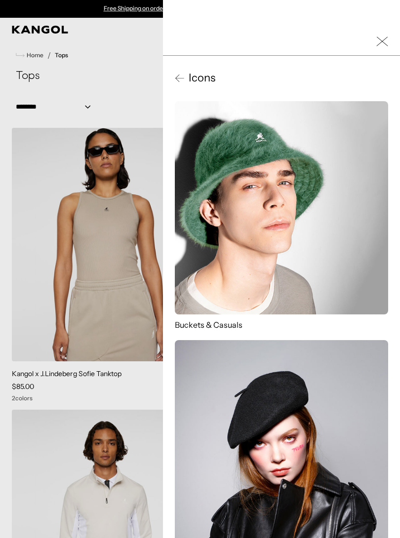
click at [110, 367] on div at bounding box center [200, 269] width 400 height 538
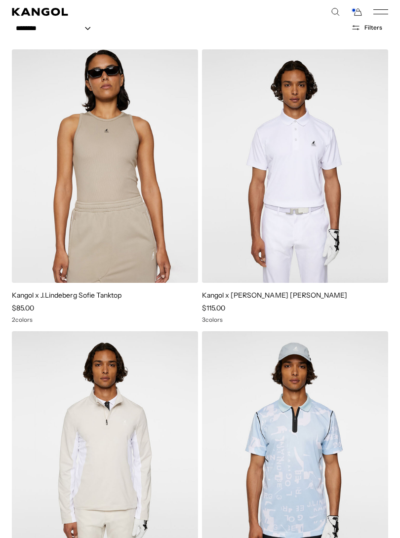
scroll to position [0, 203]
click at [0, 0] on img at bounding box center [0, 0] width 0 height 0
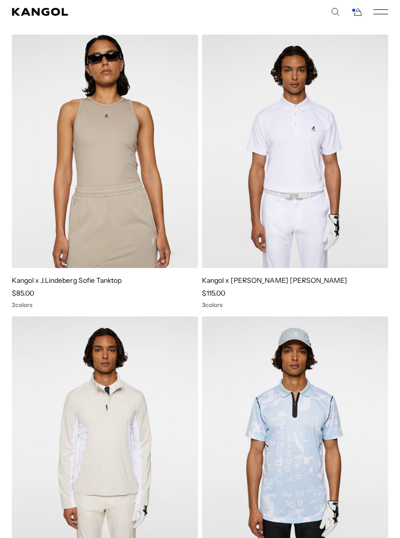
click at [0, 0] on img at bounding box center [0, 0] width 0 height 0
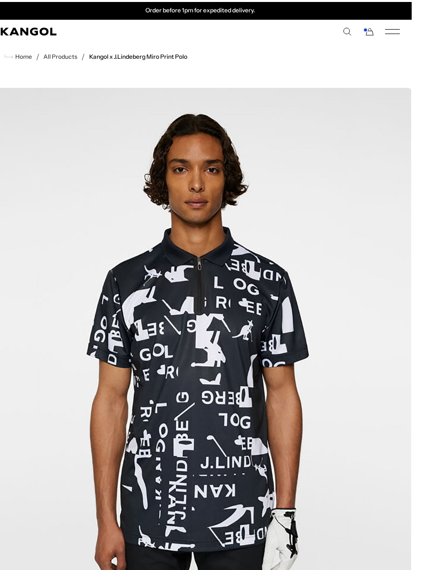
scroll to position [0, 12]
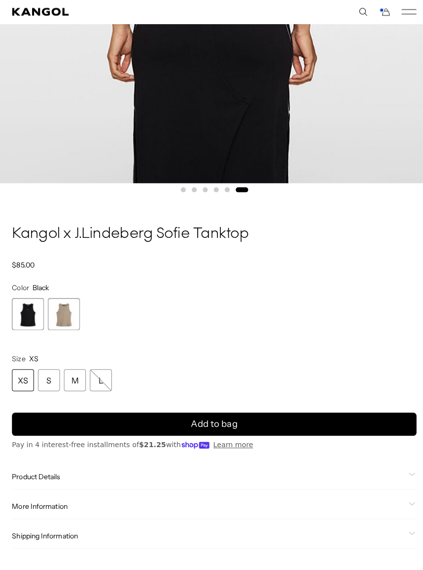
scroll to position [0, 203]
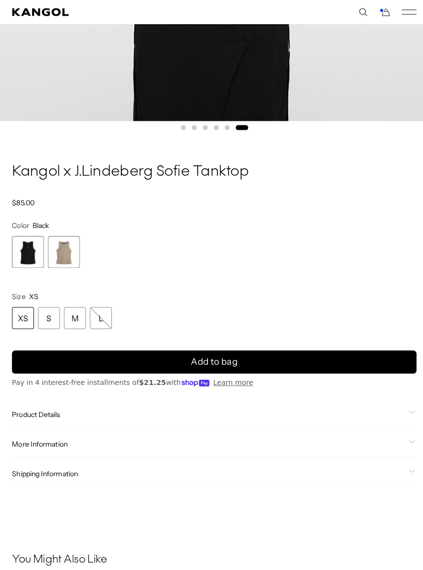
click at [70, 314] on div "M" at bounding box center [74, 314] width 22 height 22
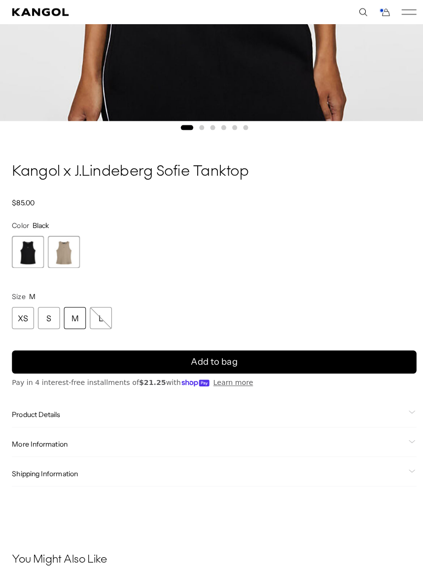
click at [64, 251] on span "2 of 2" at bounding box center [63, 249] width 32 height 32
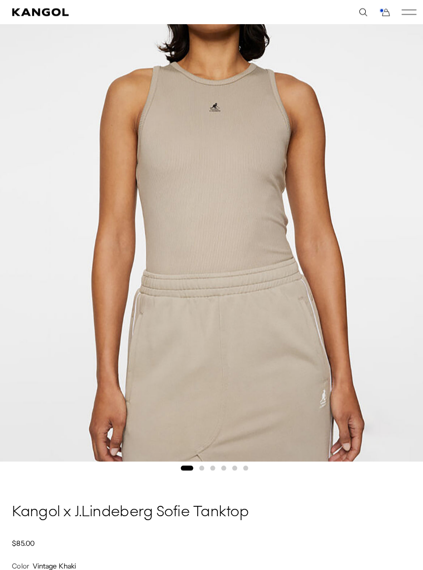
click at [407, 12] on icon "Mobile Menu" at bounding box center [404, 11] width 15 height 9
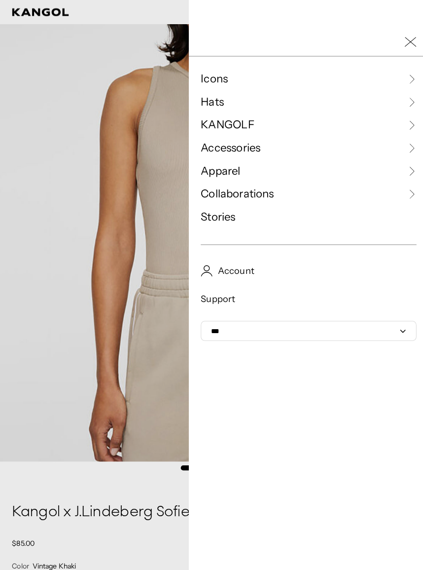
scroll to position [0, 203]
click at [404, 82] on icon at bounding box center [407, 78] width 10 height 10
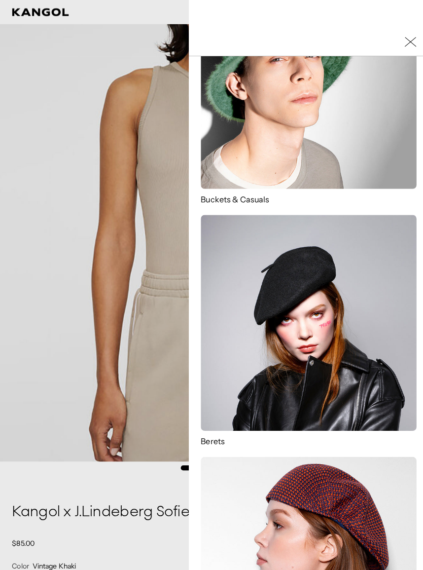
click at [406, 45] on icon "Close Mobile Nav" at bounding box center [406, 42] width 12 height 12
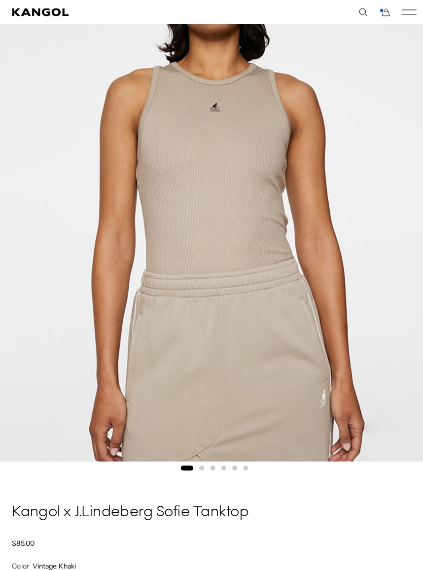
scroll to position [0, 0]
click at [404, 16] on icon "Mobile Menu" at bounding box center [404, 11] width 15 height 9
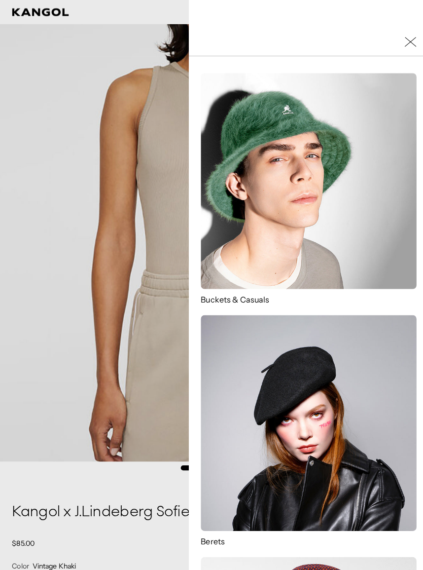
scroll to position [29, 0]
click at [411, 38] on icon "Close Mobile Nav" at bounding box center [406, 42] width 12 height 12
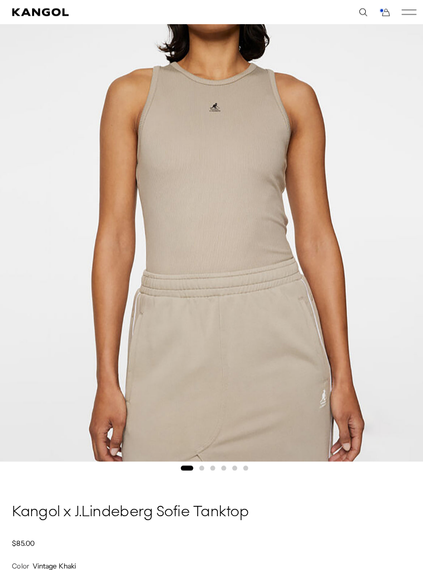
click at [358, 14] on use "Search here" at bounding box center [358, 11] width 7 height 7
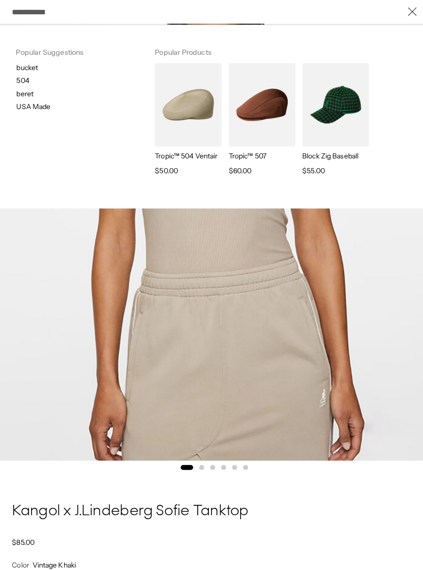
scroll to position [0, 203]
click at [411, 15] on icon "Close" at bounding box center [407, 11] width 9 height 9
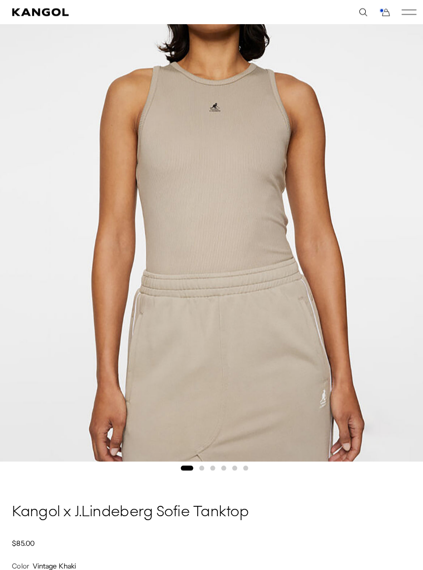
click at [384, 13] on icon "Cart" at bounding box center [381, 12] width 7 height 7
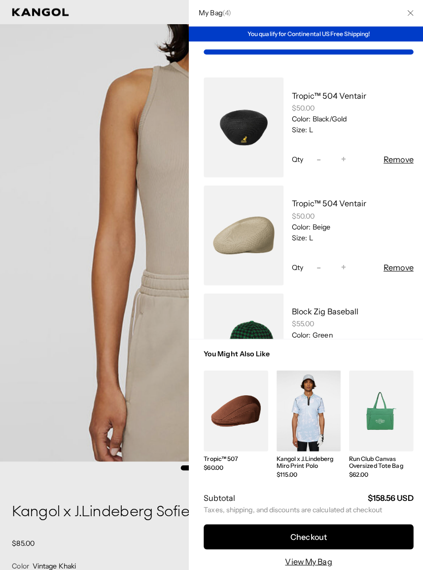
scroll to position [0, 0]
click at [404, 19] on button "Close" at bounding box center [406, 13] width 26 height 26
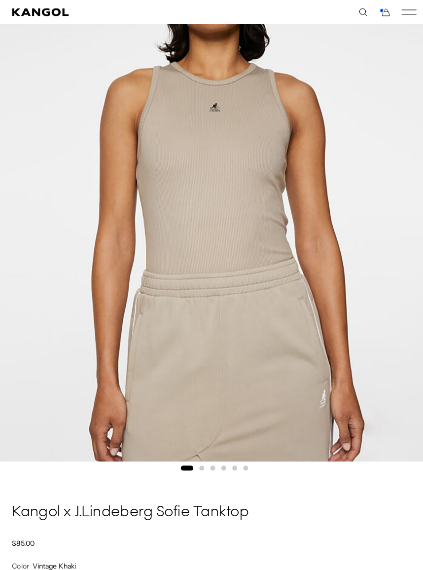
scroll to position [0, 203]
click at [409, 15] on icon "Mobile Menu" at bounding box center [404, 11] width 15 height 9
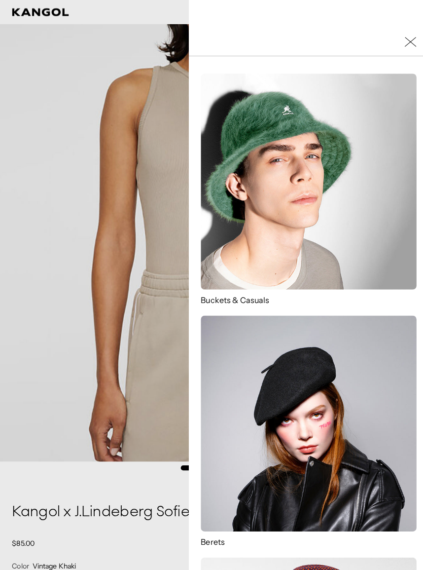
click at [407, 33] on div at bounding box center [305, 42] width 237 height 28
click at [399, 48] on div at bounding box center [305, 42] width 237 height 28
click at [404, 43] on icon "Close Mobile Nav" at bounding box center [406, 42] width 12 height 12
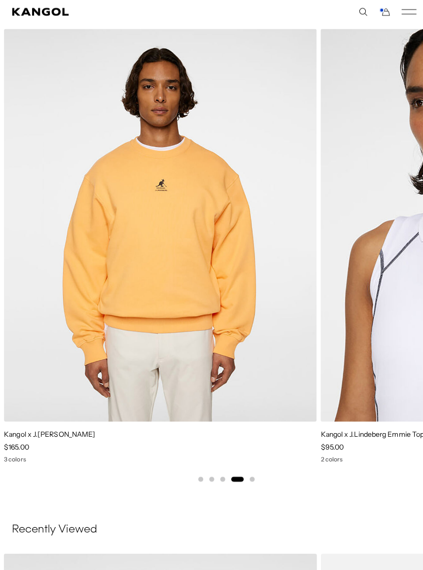
scroll to position [0, 203]
click at [0, 0] on img "4 of 5" at bounding box center [0, 0] width 0 height 0
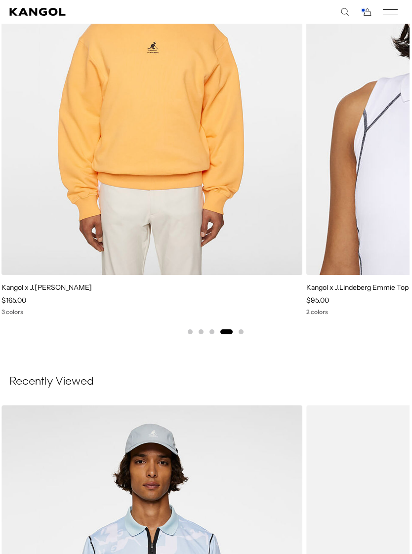
scroll to position [1169, 2]
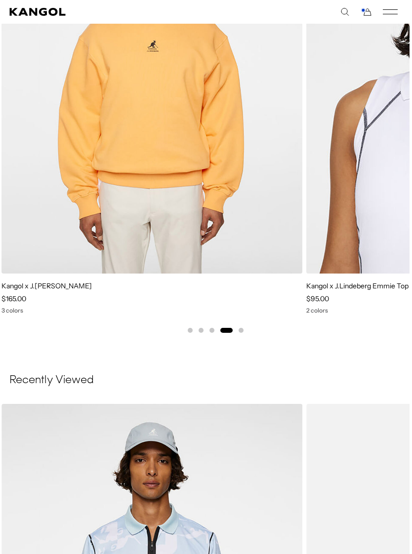
click at [0, 0] on img "4 of 5" at bounding box center [0, 0] width 0 height 0
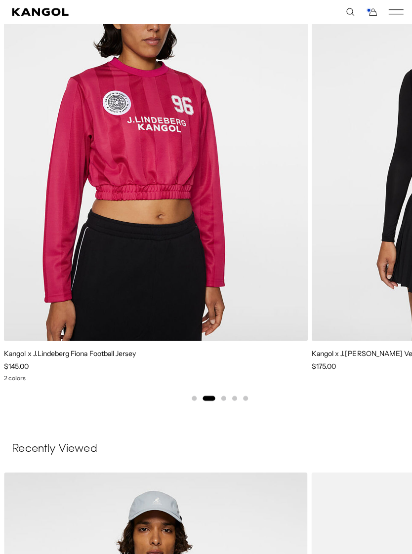
scroll to position [0, 203]
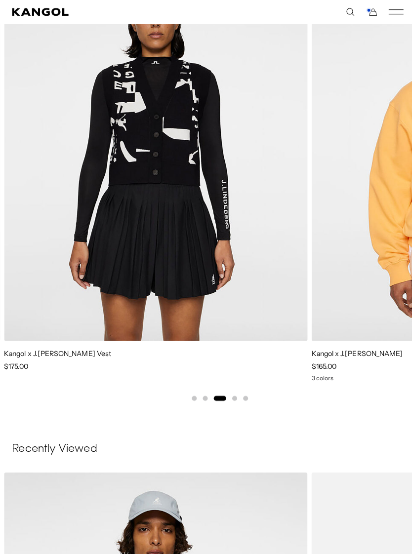
click at [0, 0] on img "3 of 5" at bounding box center [0, 0] width 0 height 0
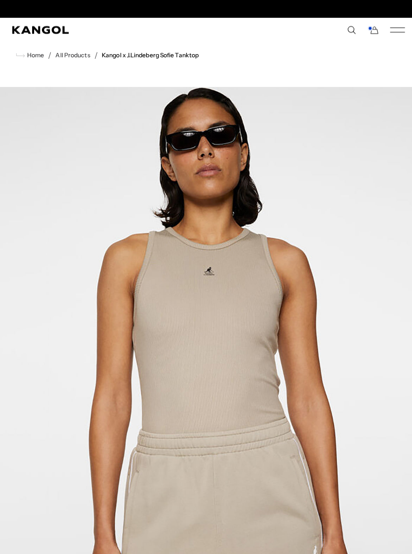
scroll to position [0, 0]
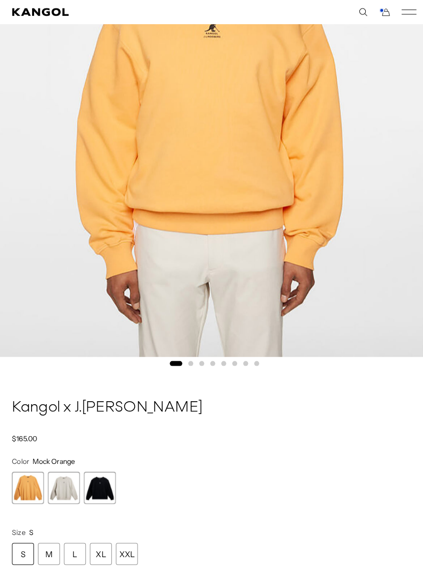
scroll to position [281, 0]
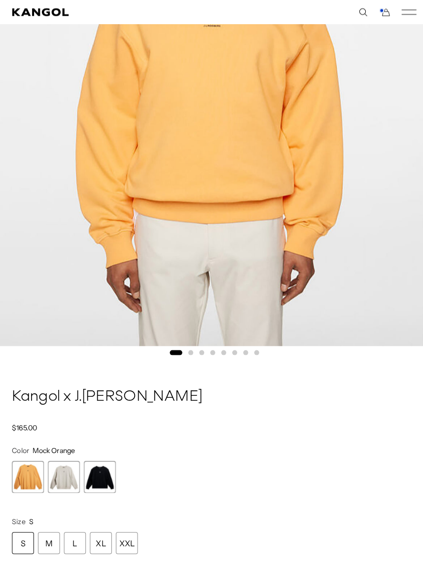
click at [103, 465] on span "3 of 3" at bounding box center [99, 471] width 32 height 32
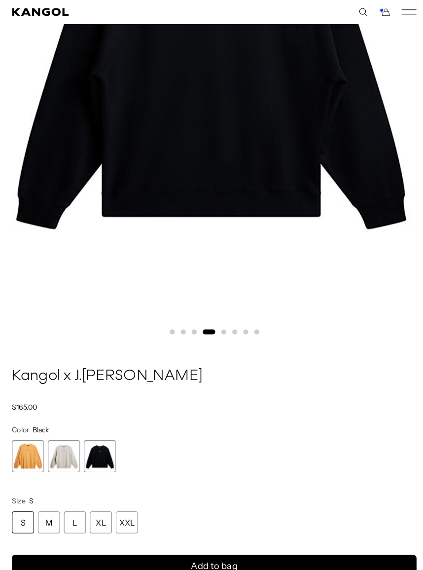
click at [70, 507] on div "L" at bounding box center [74, 516] width 22 height 22
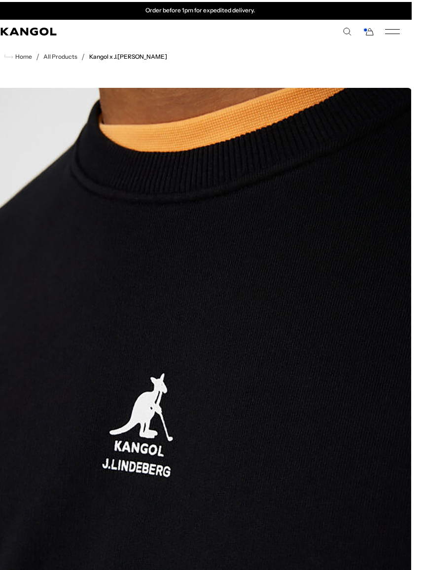
scroll to position [0, 12]
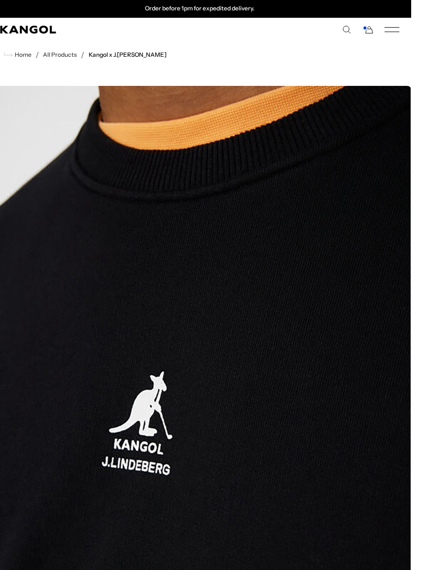
click at [396, 29] on icon "Mobile Menu" at bounding box center [392, 29] width 15 height 9
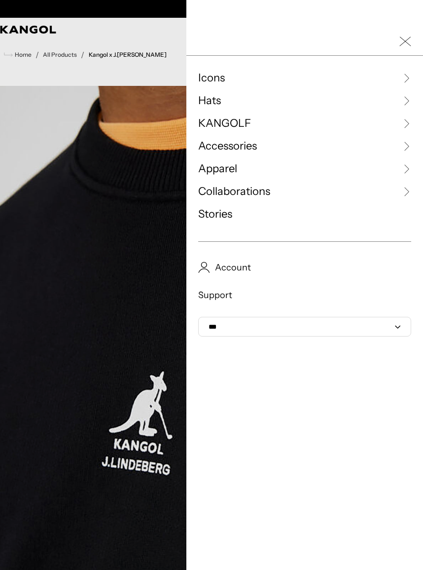
scroll to position [0, 0]
click at [407, 79] on icon at bounding box center [407, 78] width 10 height 10
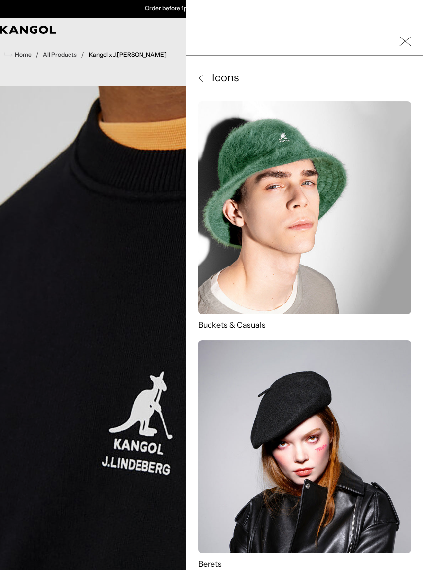
click at [411, 38] on div at bounding box center [305, 42] width 237 height 28
click at [408, 45] on icon "Close Mobile Nav" at bounding box center [406, 42] width 12 height 12
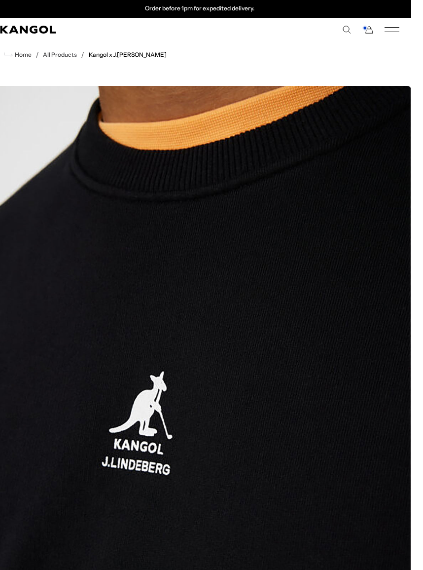
click at [396, 33] on icon "Mobile Menu" at bounding box center [392, 29] width 15 height 9
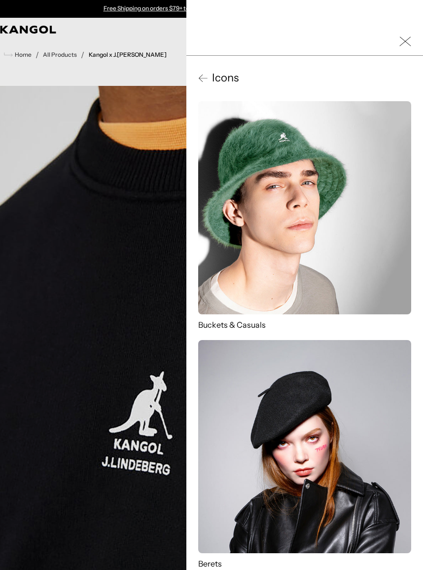
click at [398, 43] on div at bounding box center [305, 42] width 237 height 28
click at [405, 46] on icon "Close Mobile Nav" at bounding box center [406, 42] width 12 height 12
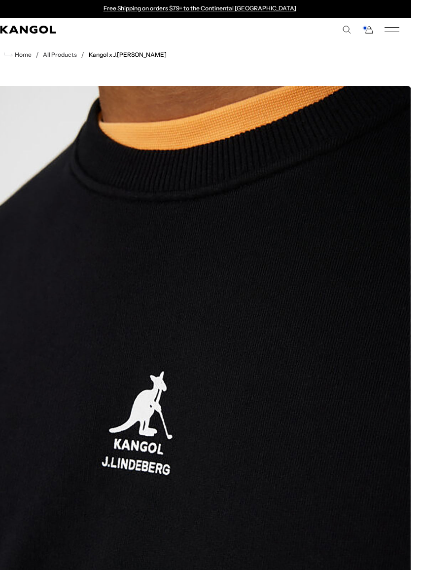
click at [386, 31] on icon "Mobile Menu" at bounding box center [392, 29] width 15 height 9
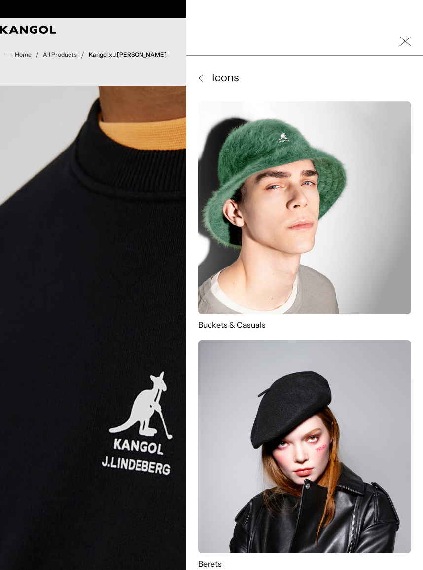
click at [403, 38] on icon "Close Mobile Nav" at bounding box center [406, 42] width 12 height 12
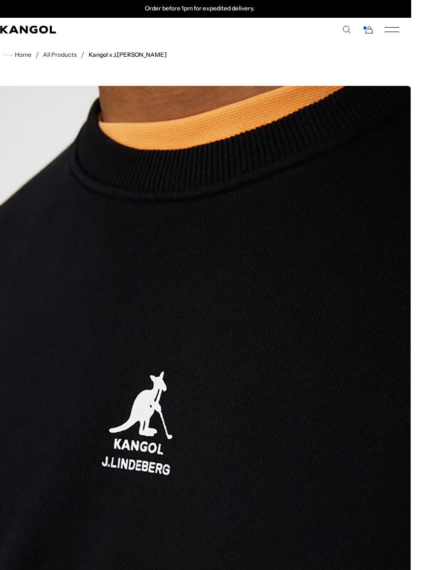
click at [370, 25] on icon "Cart" at bounding box center [368, 29] width 12 height 9
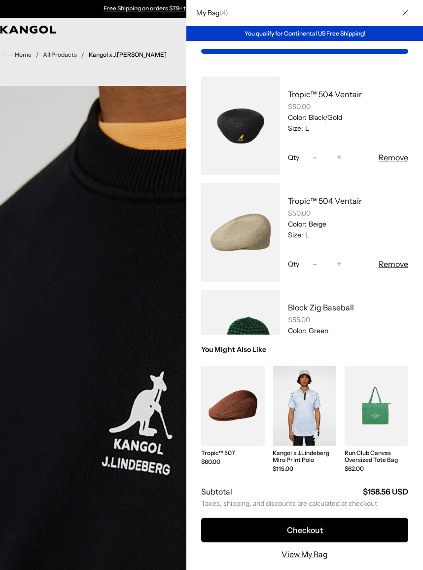
click at [406, 19] on button "Close" at bounding box center [406, 13] width 26 height 26
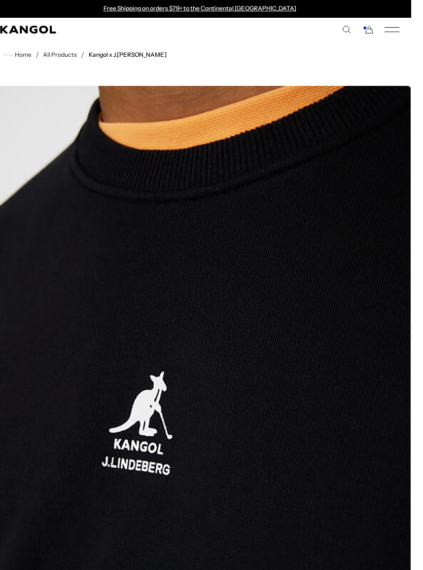
click at [410, 39] on comp-header "Icons Icons Buckets & Casuals Berets 504s & 507s" at bounding box center [199, 30] width 423 height 24
click at [409, 39] on comp-header "Icons Icons Buckets & Casuals Berets 504s & 507s" at bounding box center [199, 30] width 423 height 24
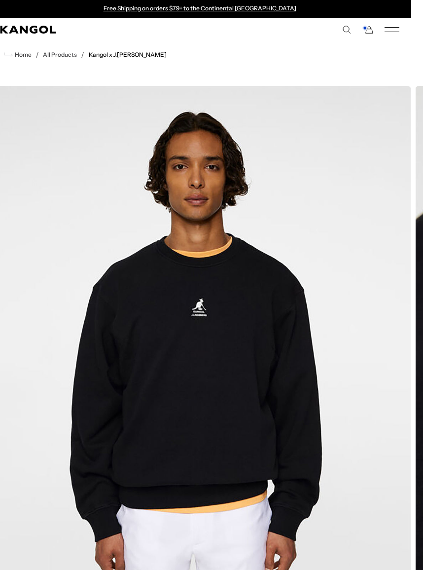
click at [392, 32] on rect "Mobile Menu" at bounding box center [392, 32] width 15 height 0
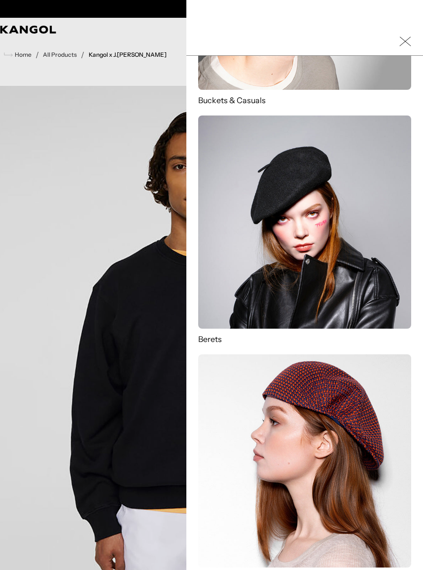
scroll to position [107, 0]
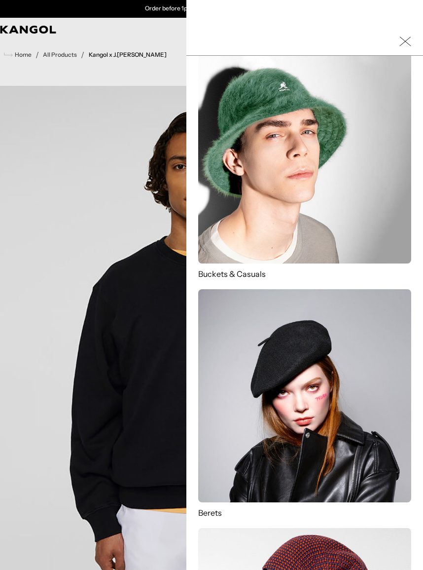
click at [407, 36] on icon "Close Mobile Nav" at bounding box center [406, 42] width 12 height 12
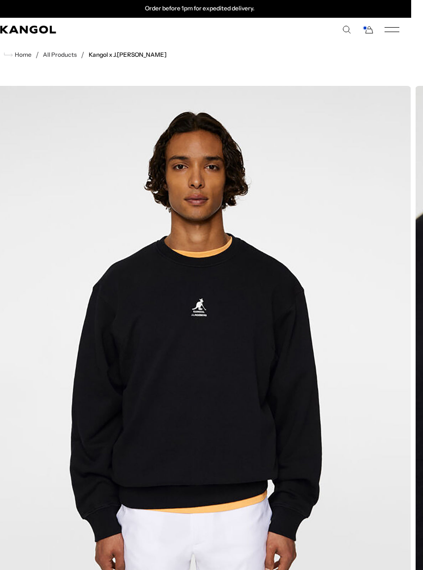
click at [399, 24] on comp-header "Icons Icons Buckets & Casuals Berets 504s & 507s" at bounding box center [199, 30] width 423 height 24
click at [389, 27] on rect "Mobile Menu" at bounding box center [392, 27] width 15 height 0
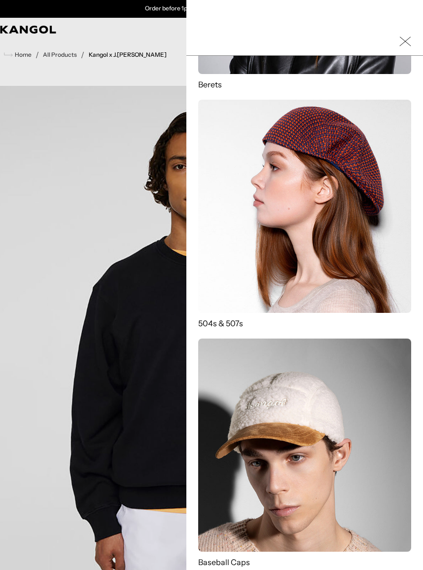
click at [60, 260] on div at bounding box center [211, 285] width 423 height 570
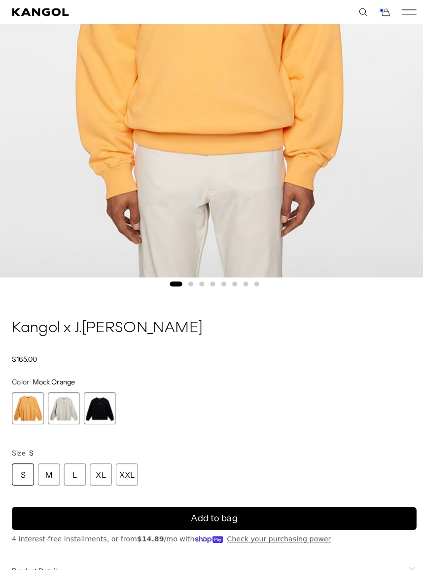
scroll to position [0, 203]
click at [62, 392] on span "2 of 3" at bounding box center [63, 403] width 32 height 32
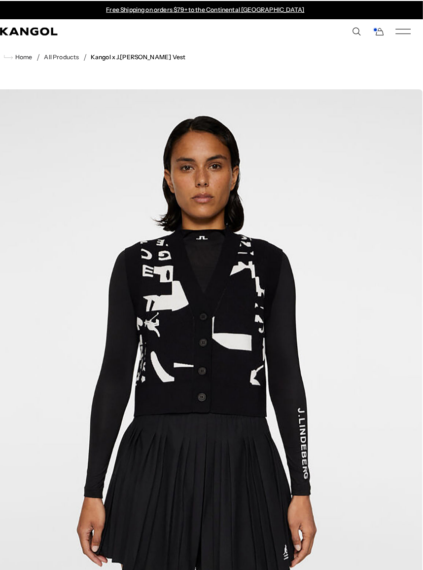
scroll to position [0, 6]
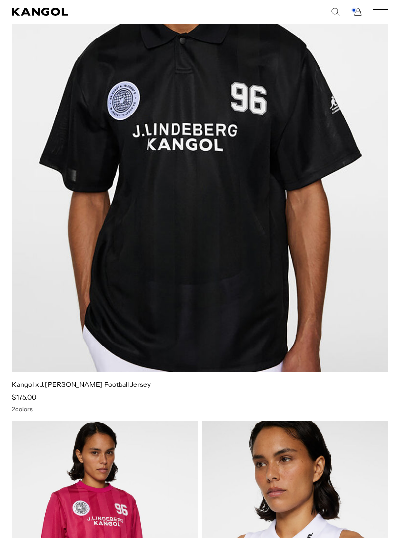
scroll to position [0, 203]
click at [385, 9] on rect "Mobile Menu" at bounding box center [380, 9] width 15 height 0
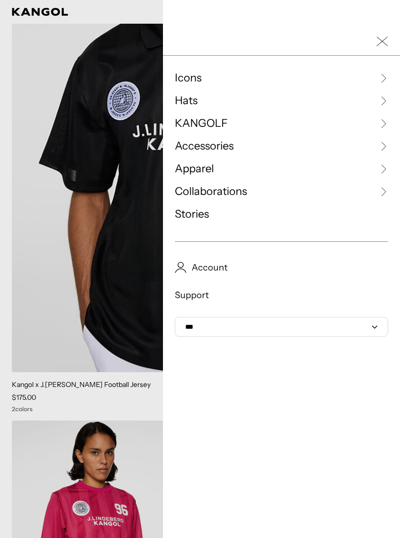
click at [387, 75] on icon at bounding box center [383, 78] width 10 height 10
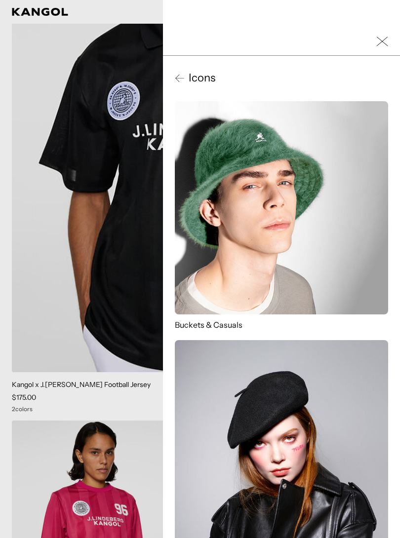
scroll to position [0, 0]
click at [191, 77] on span "Icons" at bounding box center [200, 78] width 31 height 15
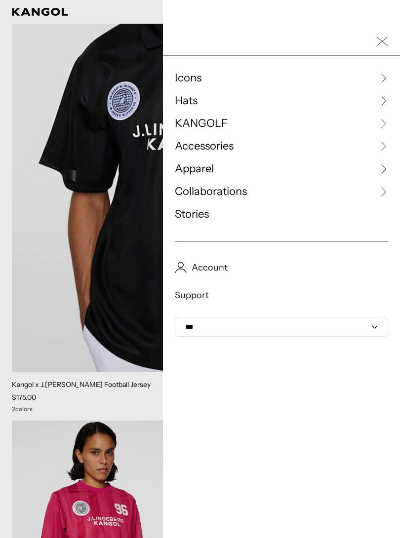
click at [387, 103] on icon at bounding box center [383, 101] width 10 height 10
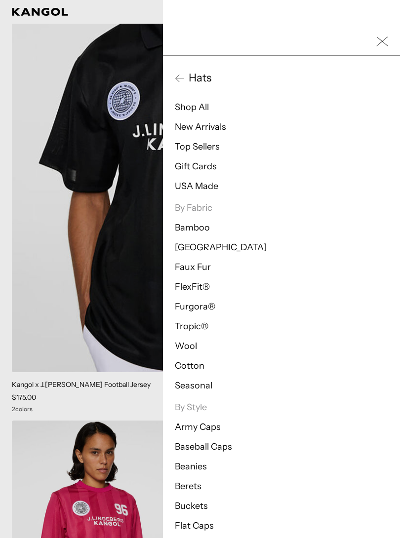
scroll to position [0, 203]
click at [216, 148] on link "Top Sellers" at bounding box center [197, 146] width 45 height 11
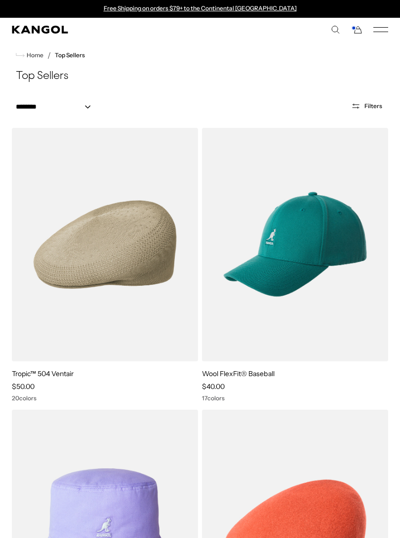
click at [382, 31] on icon "Mobile Menu" at bounding box center [380, 29] width 15 height 9
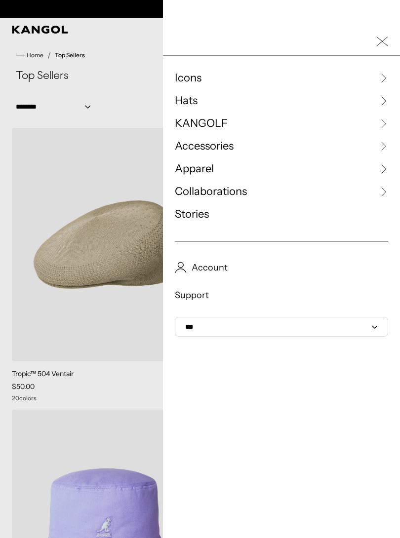
scroll to position [0, 203]
click at [385, 168] on icon at bounding box center [383, 169] width 10 height 10
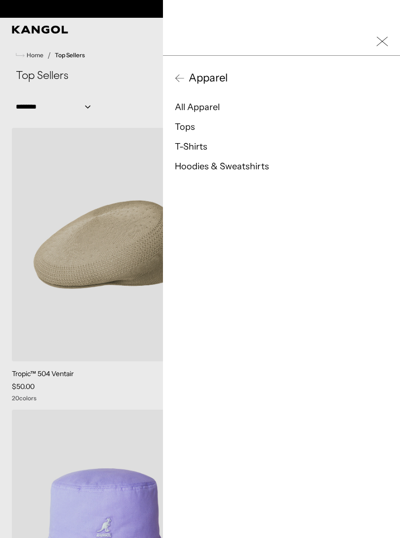
scroll to position [0, 0]
click at [194, 146] on link "T-Shirts" at bounding box center [191, 146] width 33 height 11
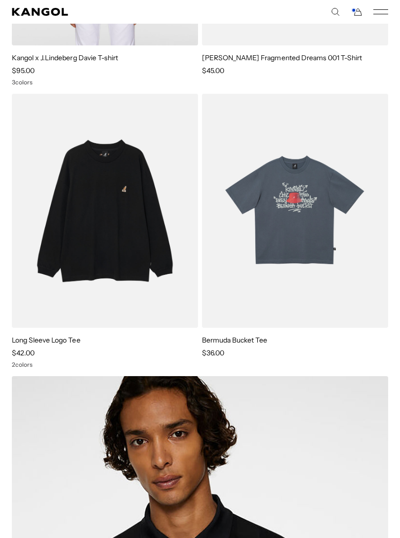
click at [0, 0] on img at bounding box center [0, 0] width 0 height 0
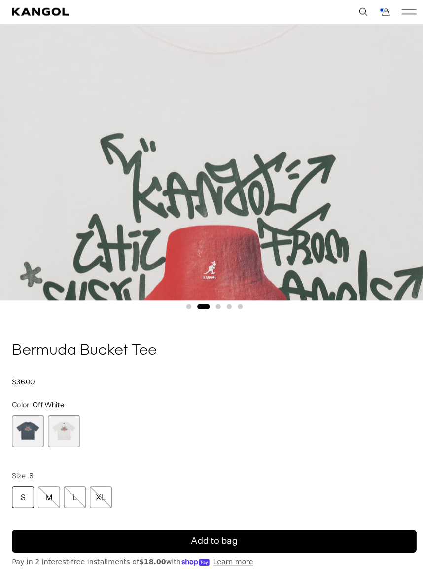
scroll to position [335, 0]
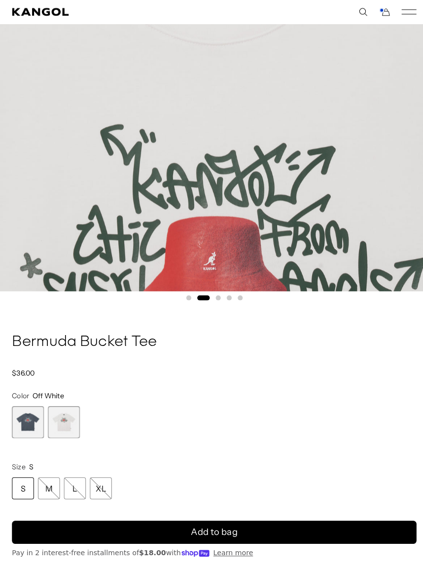
click at [57, 412] on span "2 of 2" at bounding box center [63, 417] width 32 height 32
click at [19, 407] on span "1 of 2" at bounding box center [28, 417] width 32 height 32
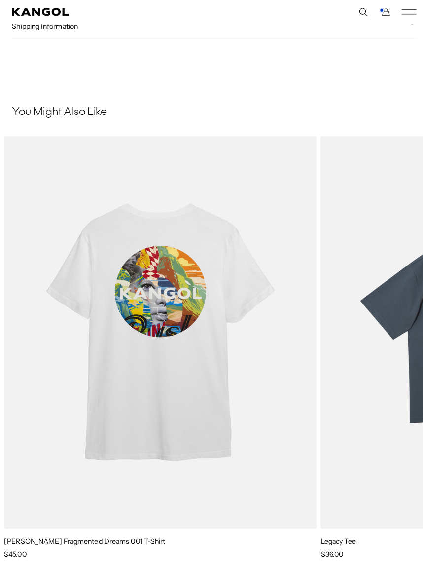
scroll to position [0, 203]
click at [0, 0] on img "5 of 5" at bounding box center [0, 0] width 0 height 0
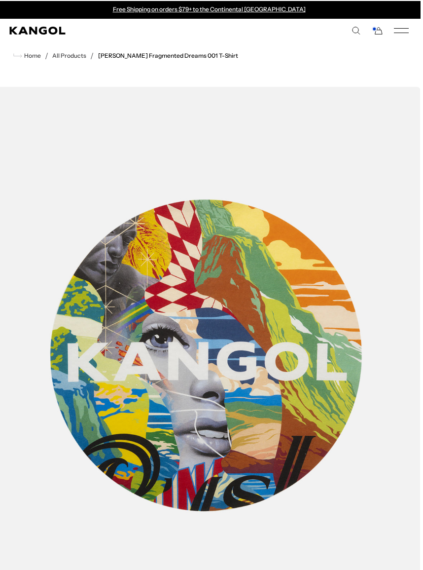
scroll to position [0, 3]
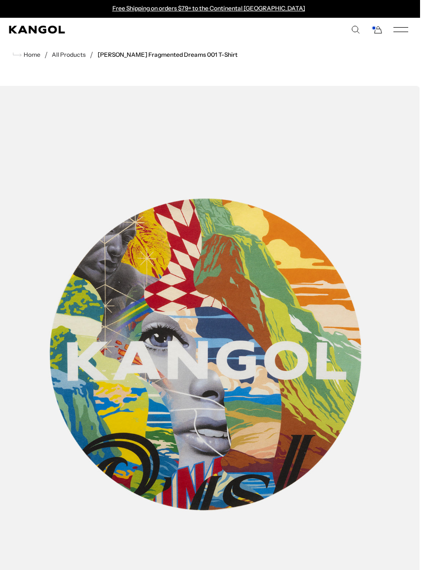
click at [400, 16] on div "Free Shipping on orders $79+ to the Continental US Free Shipping on orders $79+…" at bounding box center [208, 9] width 423 height 18
click at [398, 27] on icon "Mobile Menu" at bounding box center [401, 29] width 15 height 9
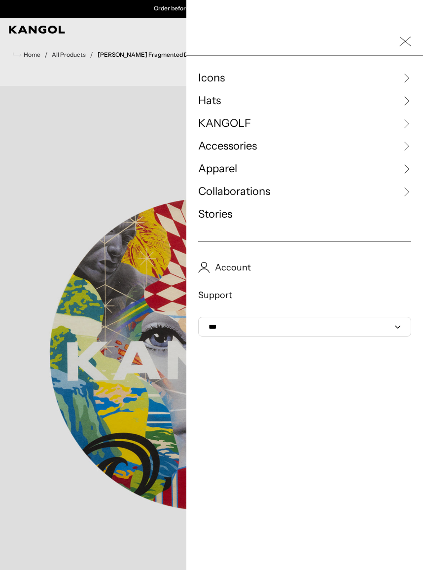
click at [400, 41] on icon "Close Mobile Nav" at bounding box center [406, 42] width 12 height 12
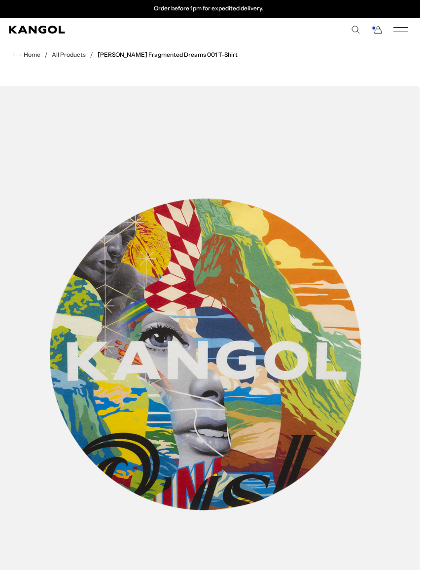
click at [381, 21] on comp-header "Icons Icons Buckets & Casuals Berets 504s & 507s" at bounding box center [208, 30] width 423 height 24
click at [376, 32] on icon "Cart" at bounding box center [377, 29] width 12 height 9
